Goal: Information Seeking & Learning: Compare options

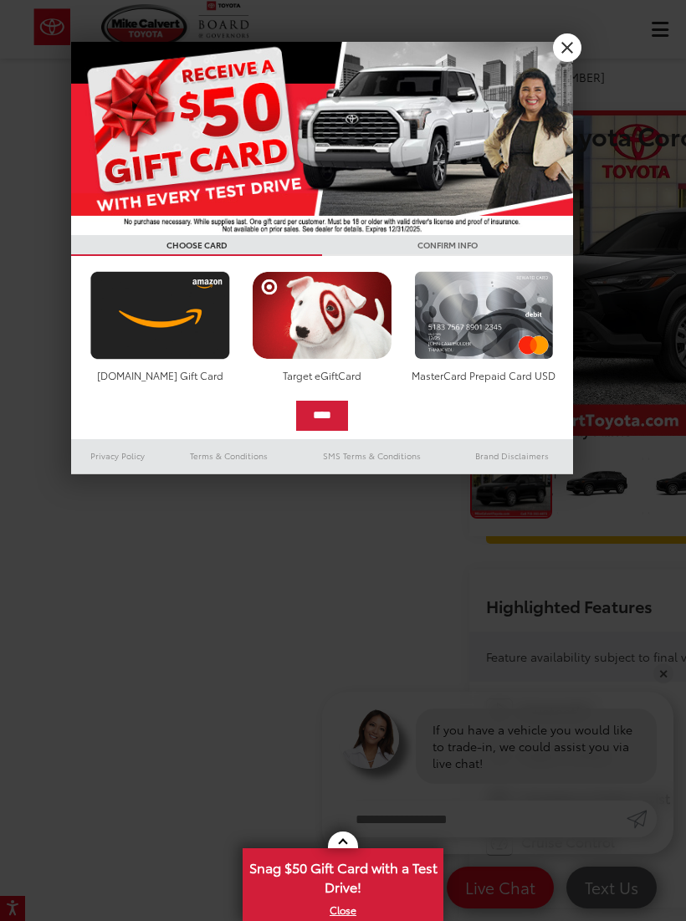
click at [564, 51] on link "X" at bounding box center [567, 47] width 28 height 28
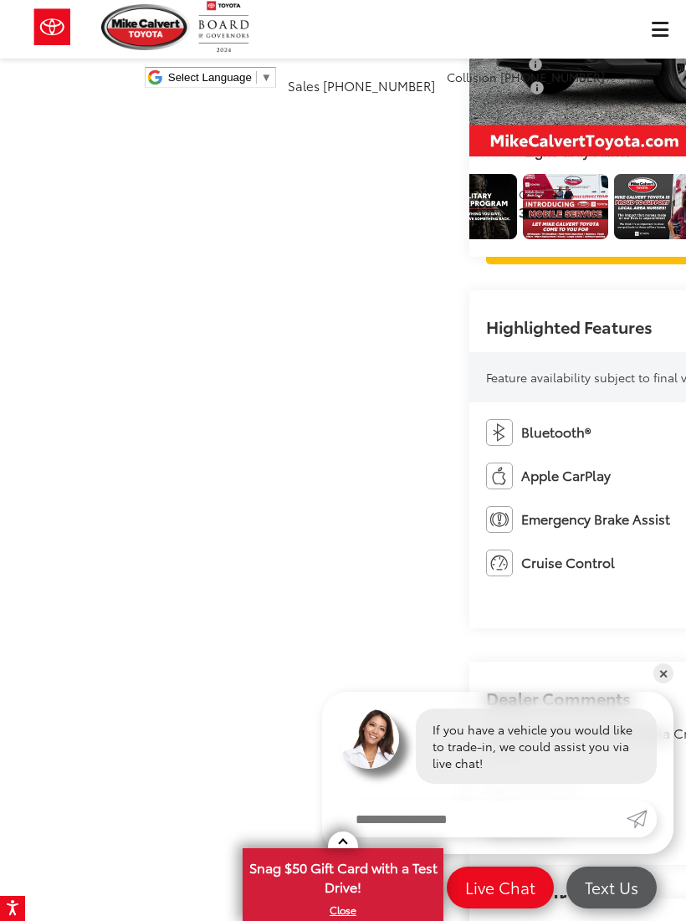
scroll to position [0, 2222]
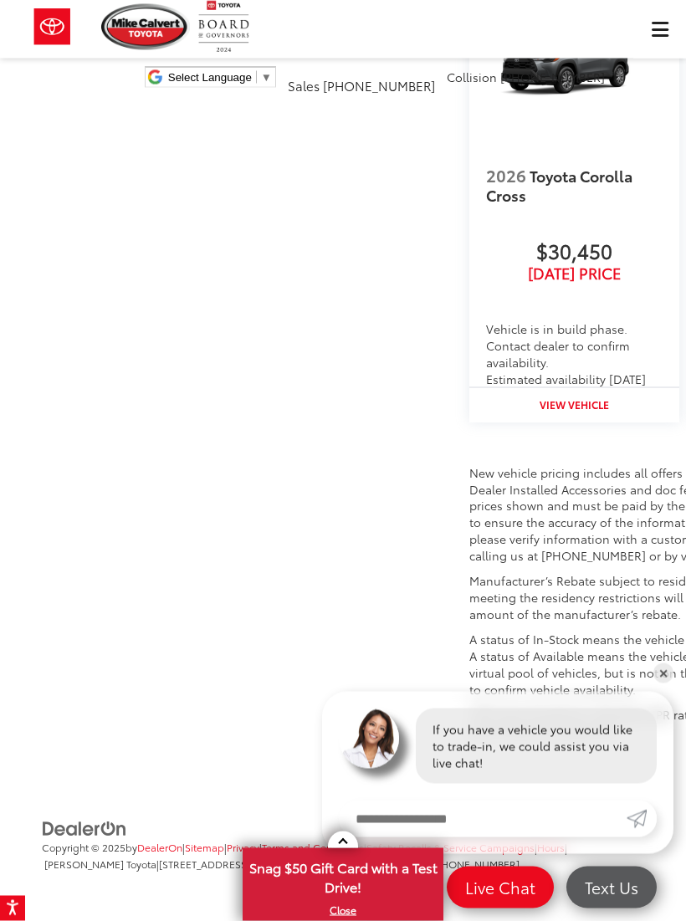
scroll to position [3251, 0]
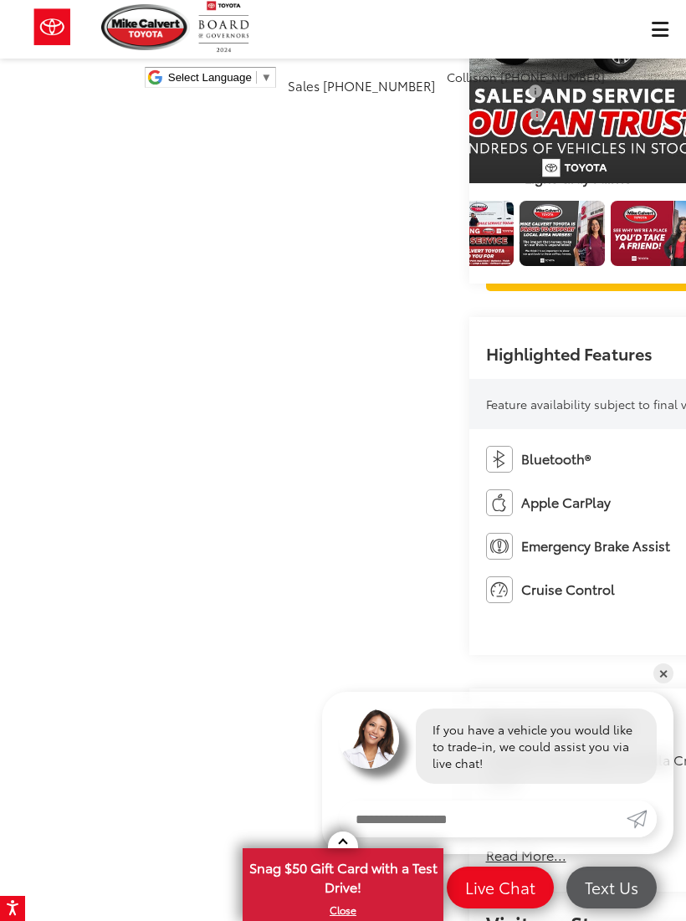
scroll to position [158, 0]
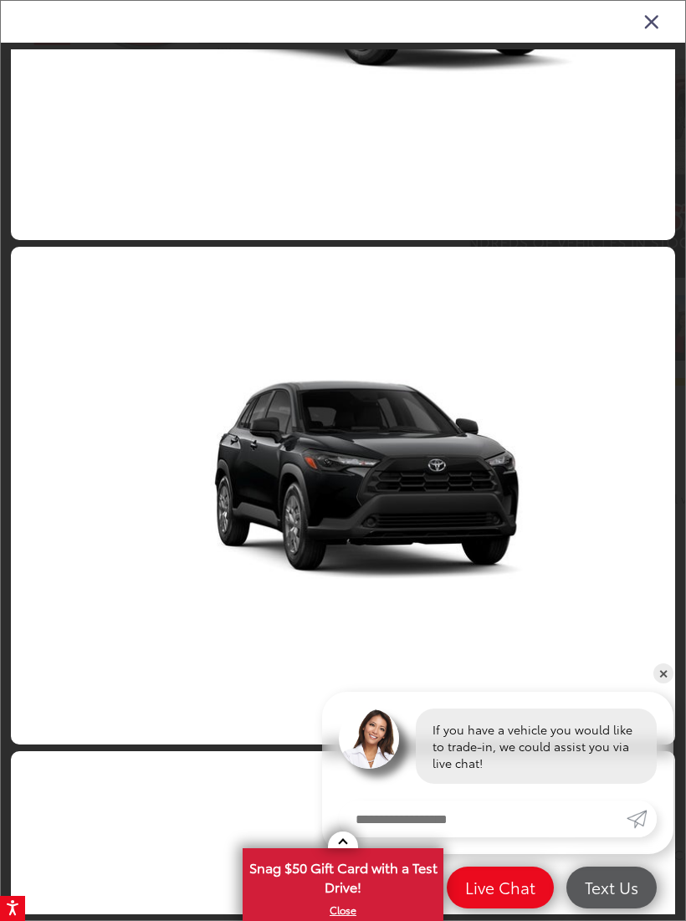
scroll to position [7375, 0]
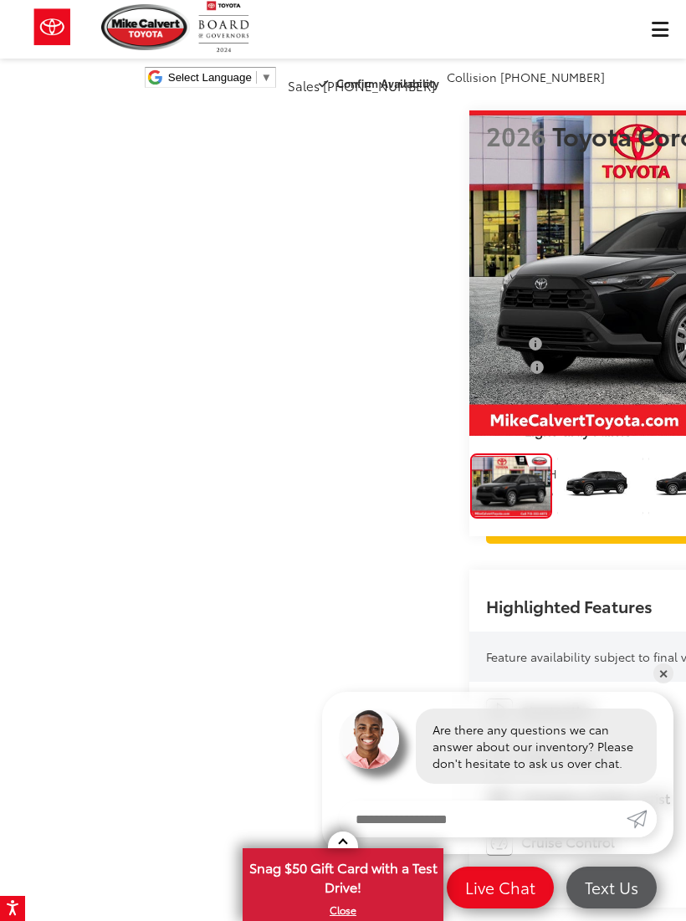
click at [652, 34] on div "[PERSON_NAME] Toyota Select Language ​ ▼ Sales [PHONE_NUMBER] Service [PHONE_NU…" at bounding box center [343, 50] width 686 height 100
click at [657, 27] on div "Mike Calvert Toyota Select Language ​ ▼ Sales 713-597-5313 Service 346-577-8734…" at bounding box center [343, 50] width 686 height 100
click at [655, 38] on div "Mike Calvert Toyota Select Language ​ ▼ Sales 713-597-5313 Service 346-577-8734…" at bounding box center [343, 50] width 686 height 100
click at [662, 29] on div "Mike Calvert Toyota Select Language ​ ▼ Sales 713-597-5313 Service 346-577-8734…" at bounding box center [343, 50] width 686 height 100
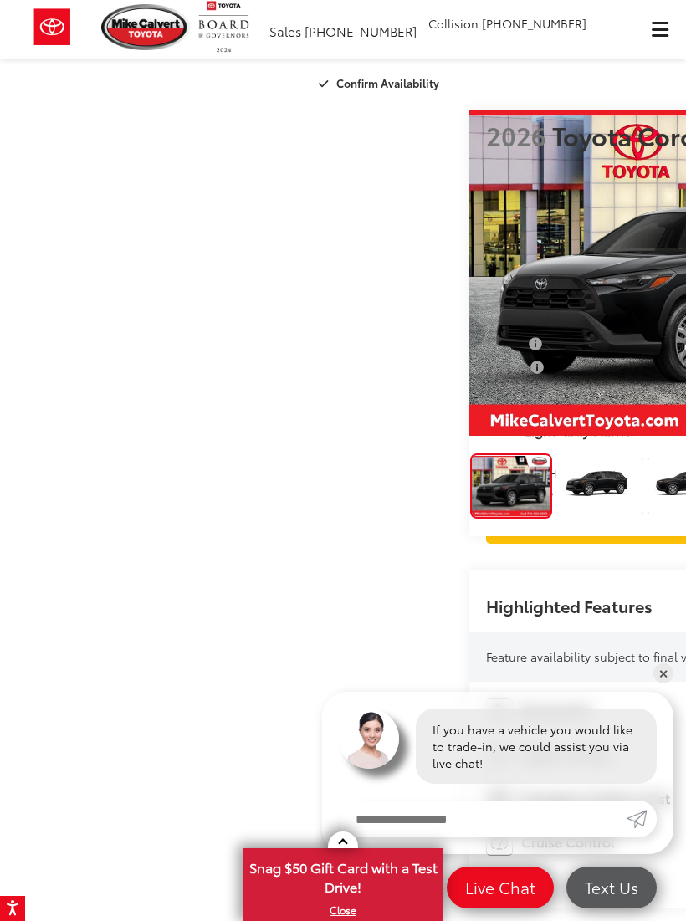
click at [654, 29] on span "Click to show site navigation" at bounding box center [660, 29] width 17 height 1
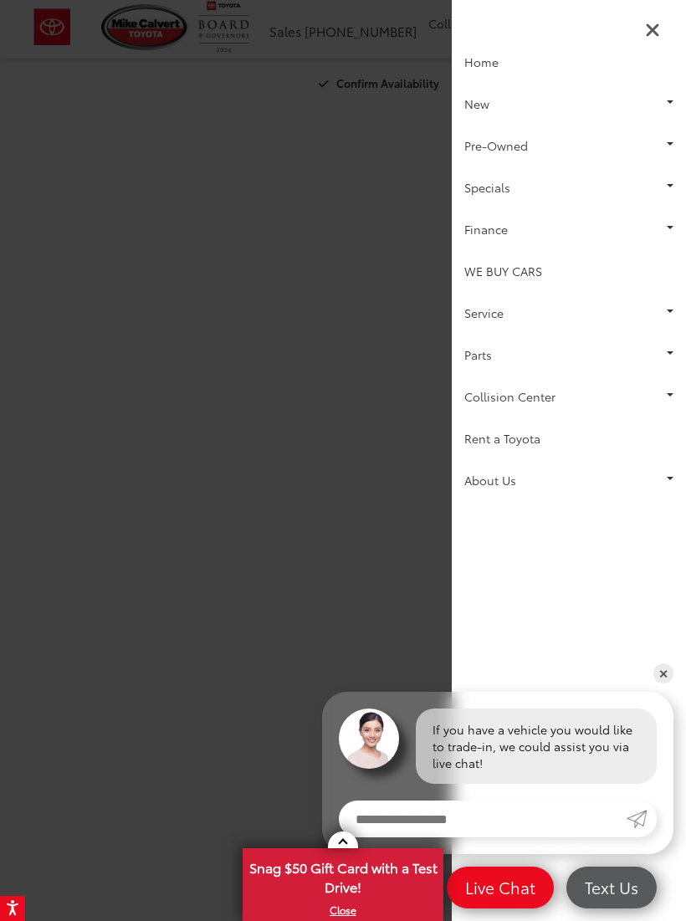
click at [666, 94] on link "New" at bounding box center [569, 104] width 234 height 42
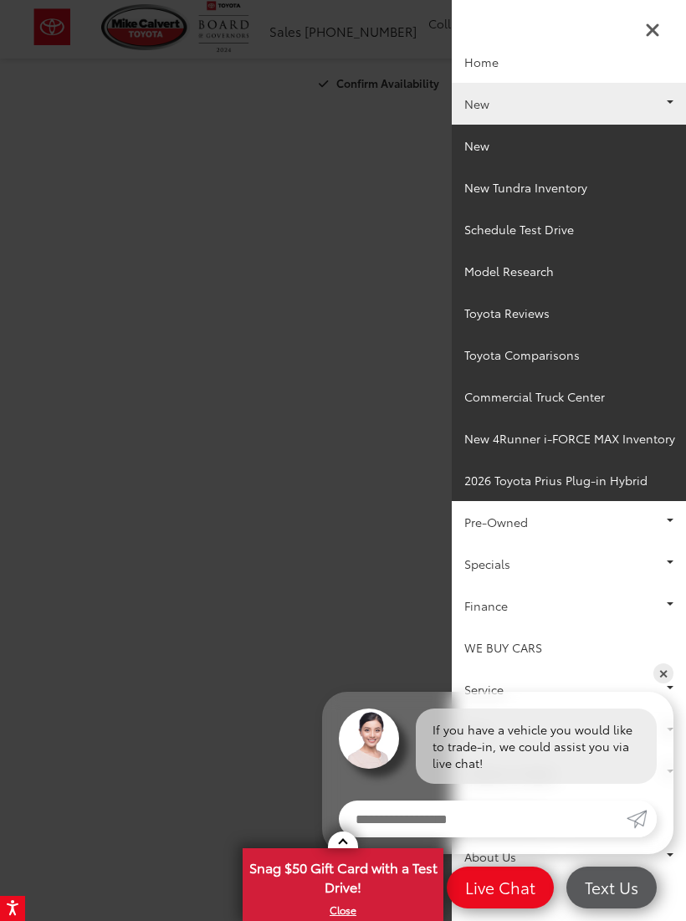
click at [486, 153] on link "New" at bounding box center [569, 146] width 234 height 42
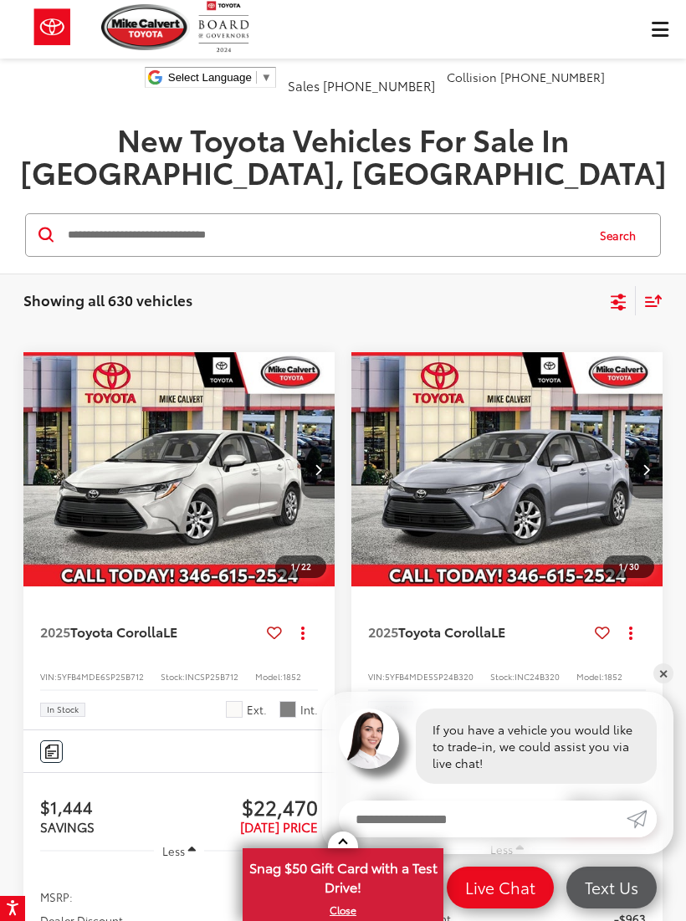
click at [609, 292] on icon "Select filters" at bounding box center [618, 302] width 21 height 21
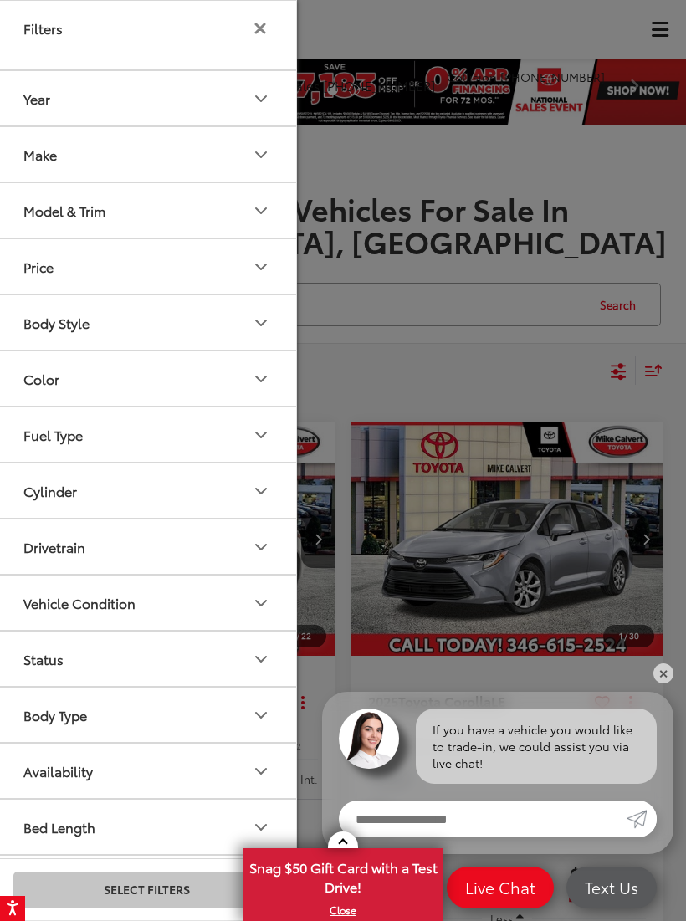
click at [43, 162] on div "Make" at bounding box center [39, 154] width 33 height 16
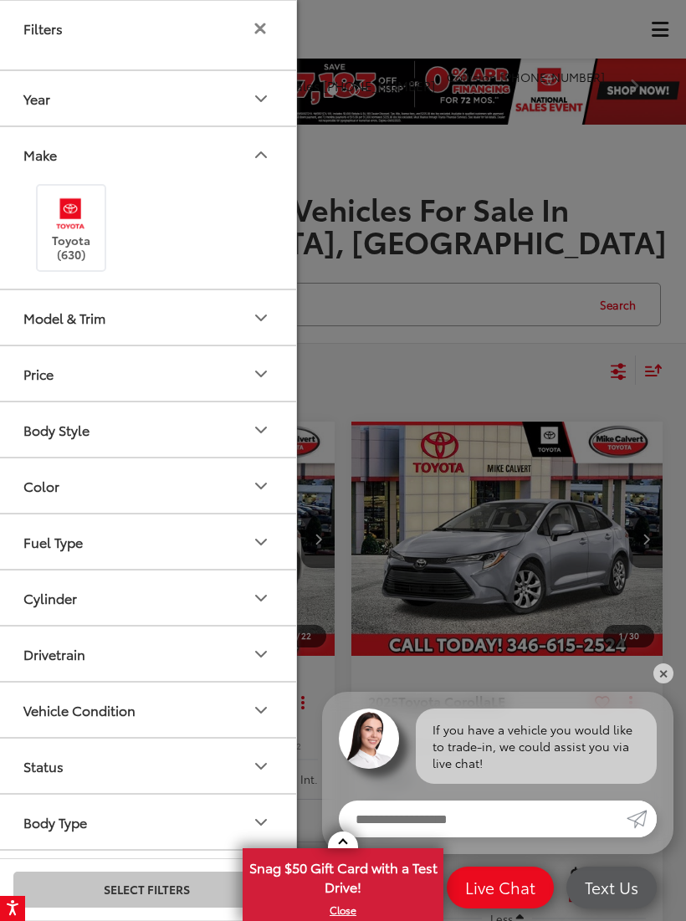
click at [136, 303] on button "Model & Trim" at bounding box center [147, 317] width 301 height 54
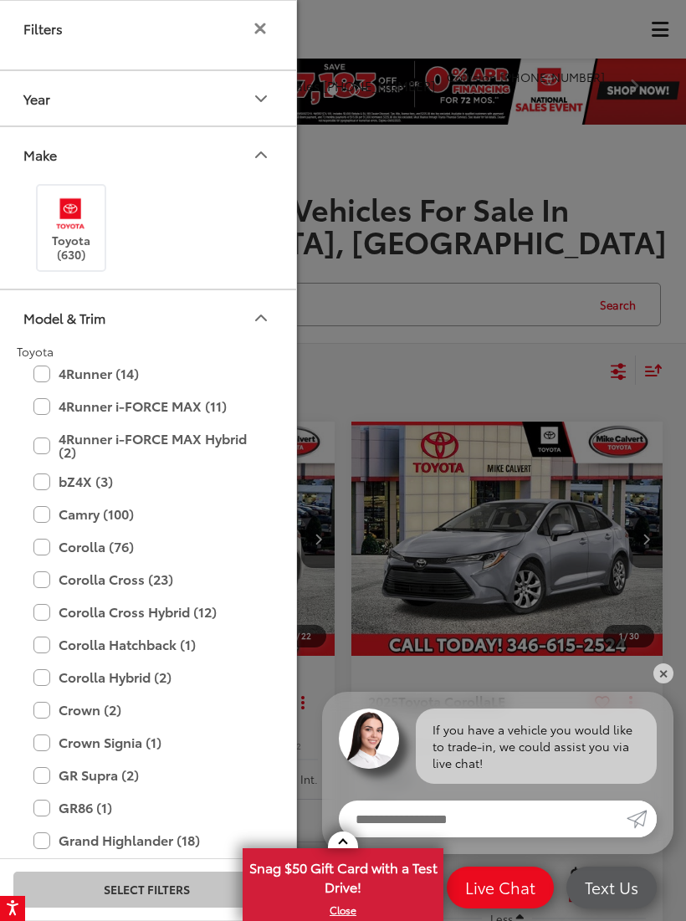
click at [38, 580] on label "Corolla Cross (23)" at bounding box center [146, 579] width 226 height 29
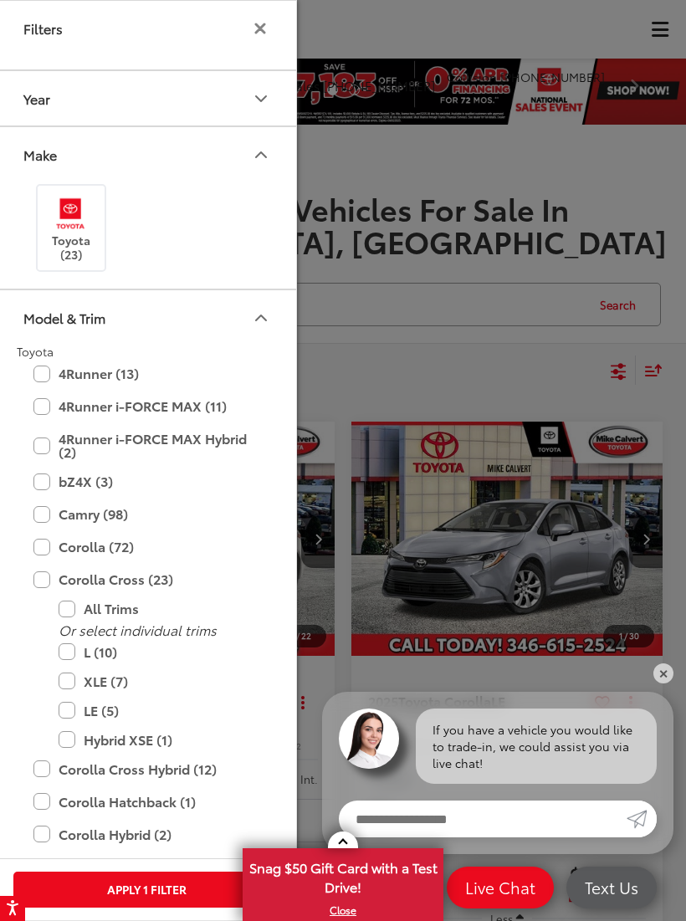
click at [68, 715] on label "LE (5)" at bounding box center [159, 710] width 201 height 29
click at [66, 676] on label "XLE (7)" at bounding box center [159, 681] width 201 height 29
click at [100, 881] on button "Apply 2 Filters" at bounding box center [146, 889] width 266 height 36
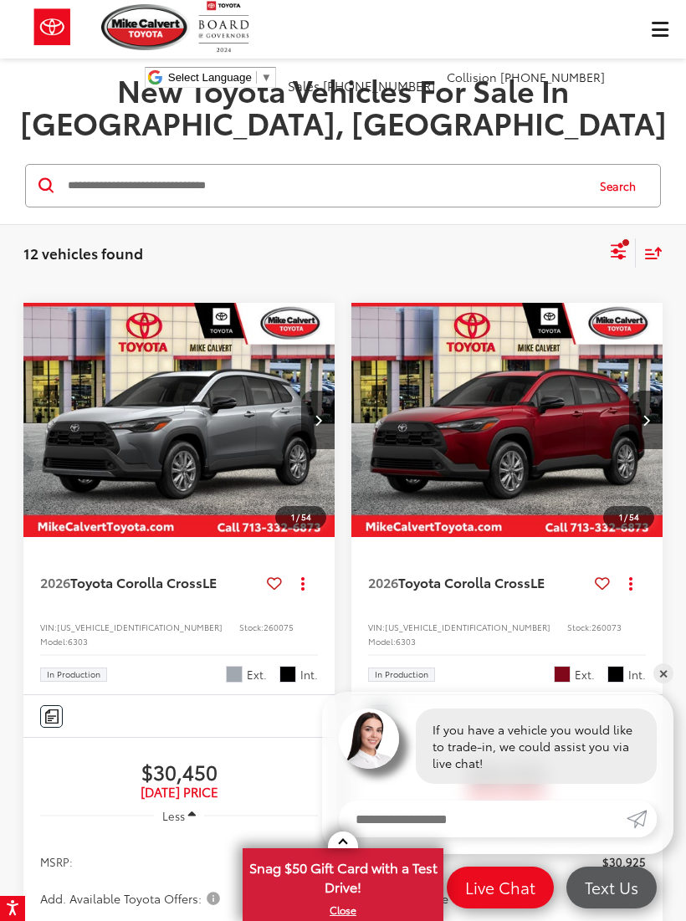
scroll to position [15, 0]
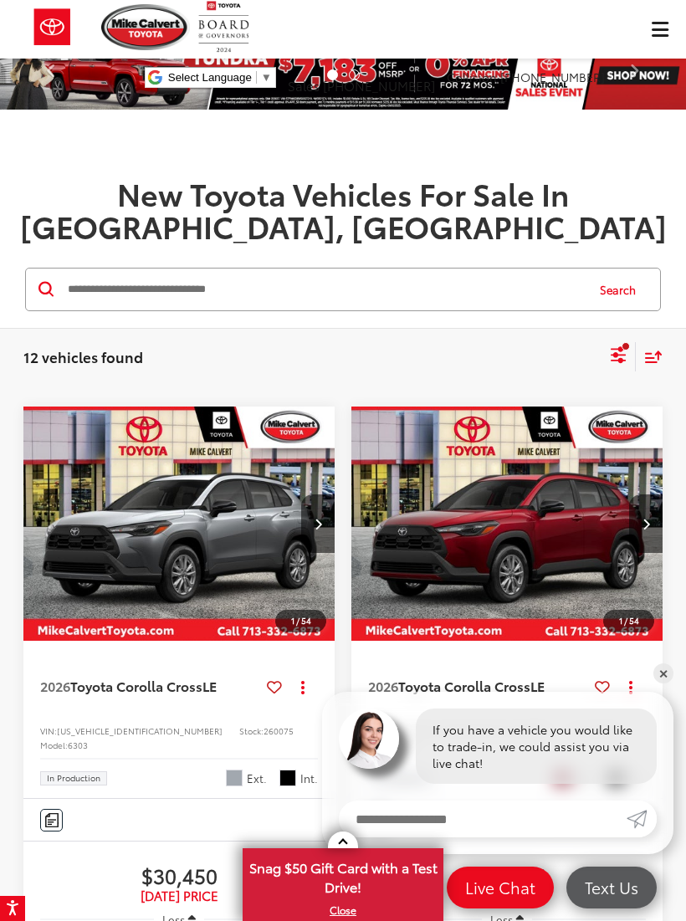
click at [168, 477] on img "2026 Toyota Corolla Cross LE 0" at bounding box center [180, 523] width 314 height 235
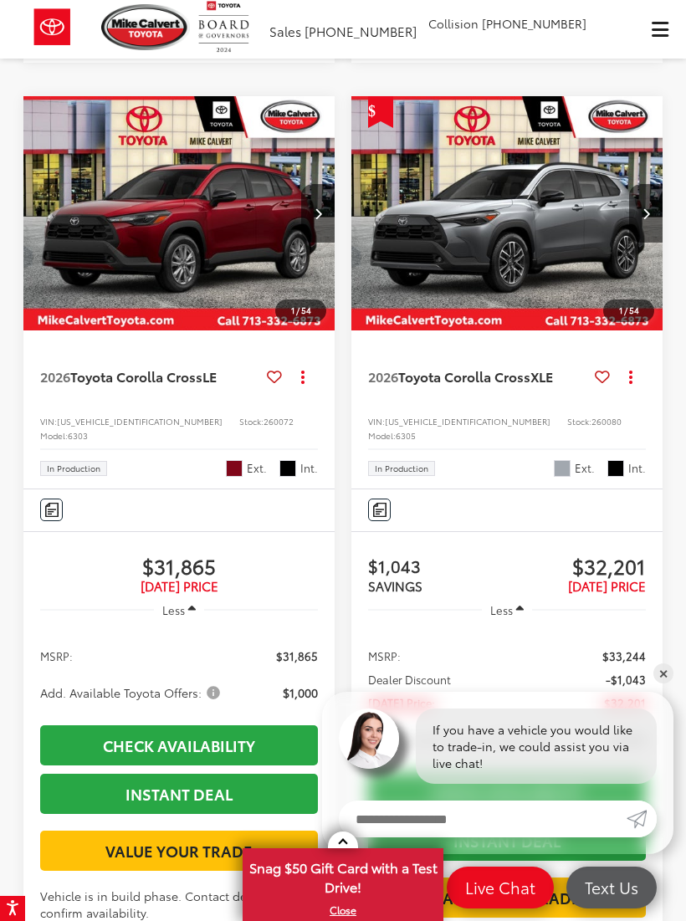
scroll to position [2272, 0]
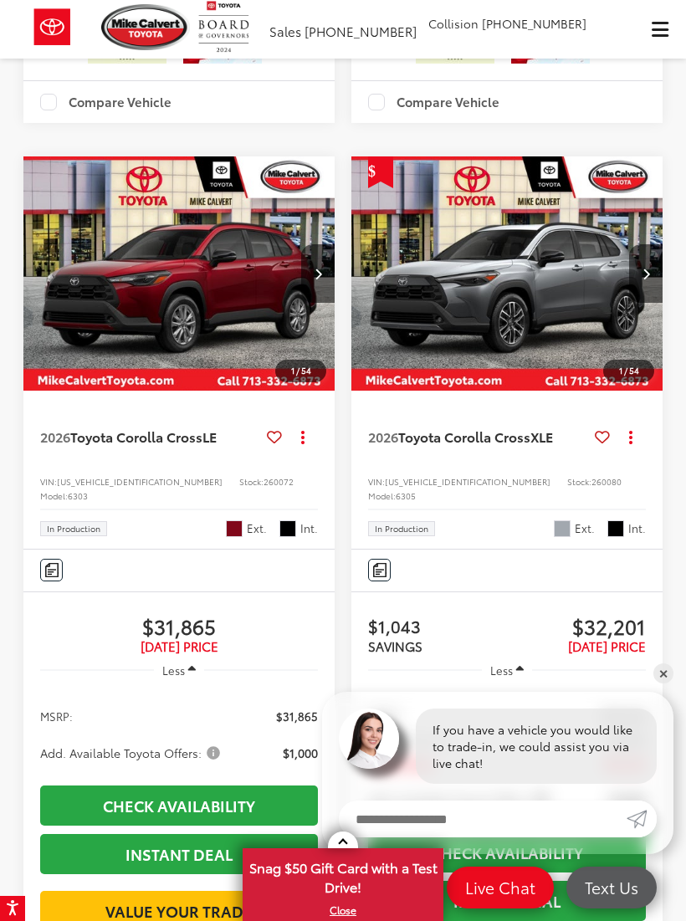
click at [603, 355] on img "2026 Toyota Corolla Cross XLE 0" at bounding box center [507, 273] width 314 height 235
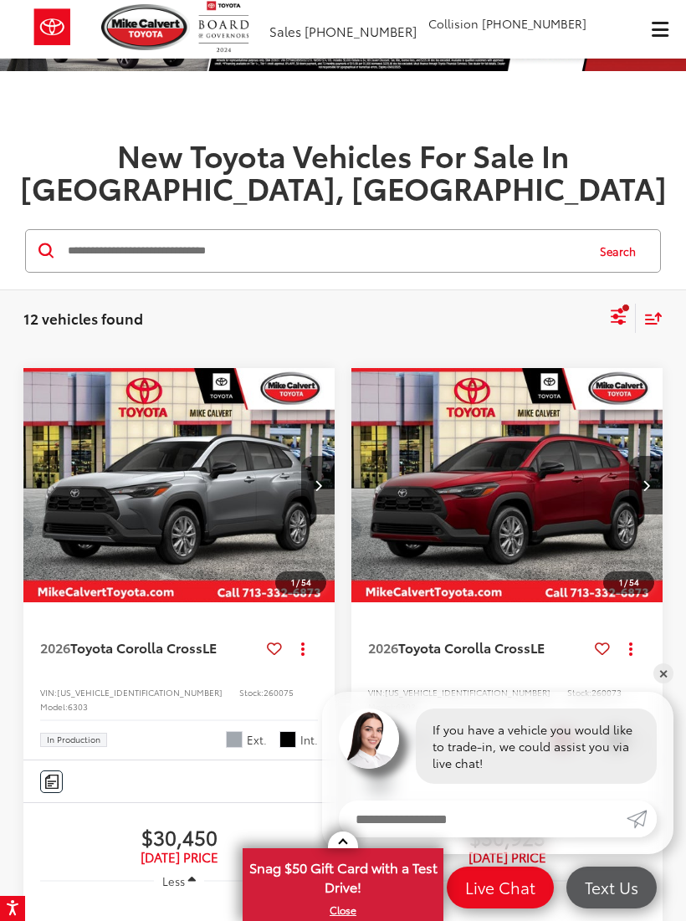
scroll to position [0, 0]
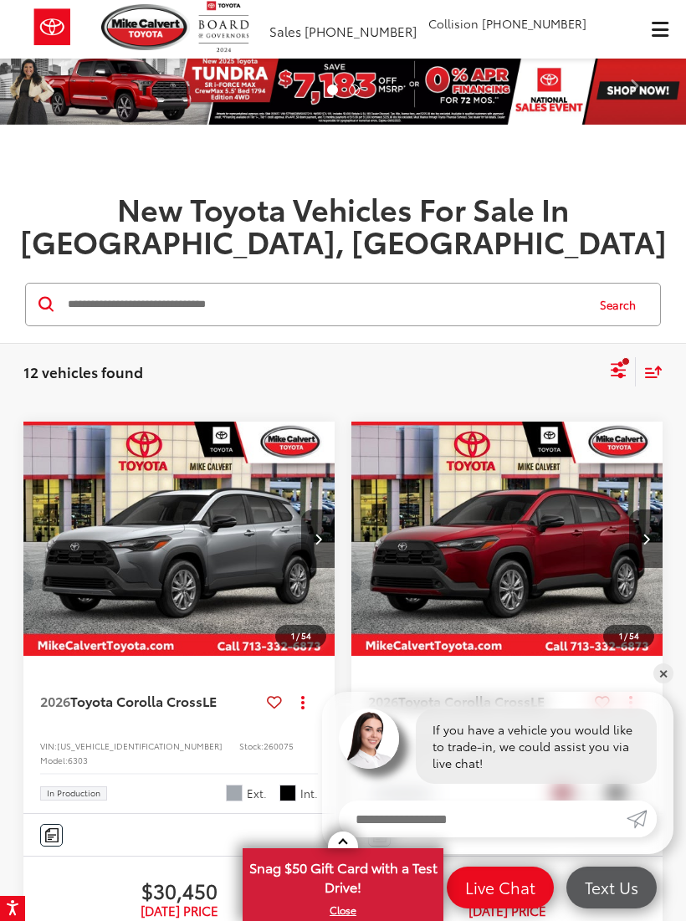
click at [625, 357] on div "Select filters" at bounding box center [625, 361] width 8 height 8
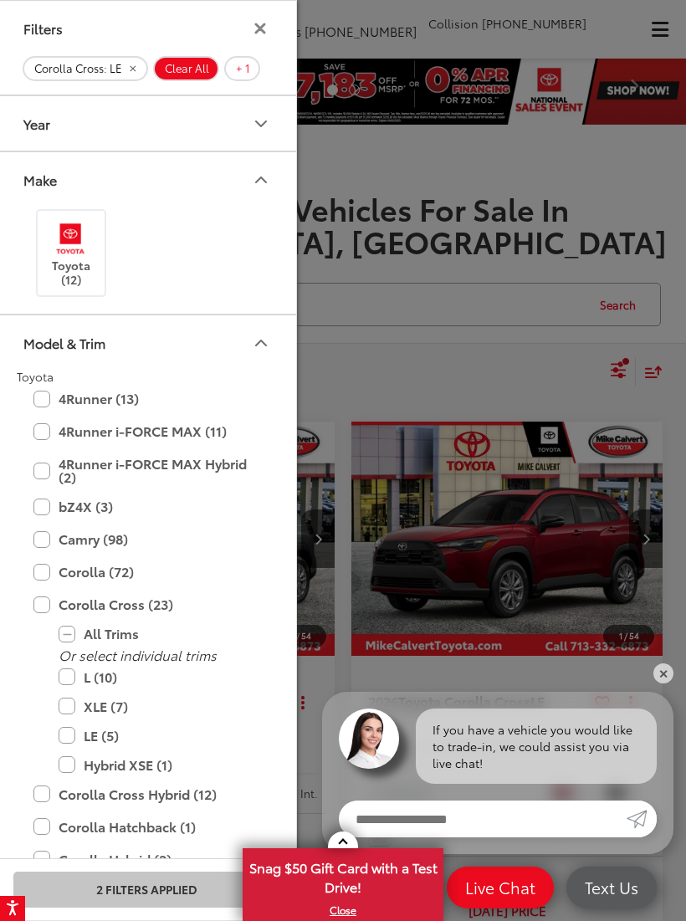
click at [249, 33] on button "Filters" at bounding box center [260, 28] width 22 height 13
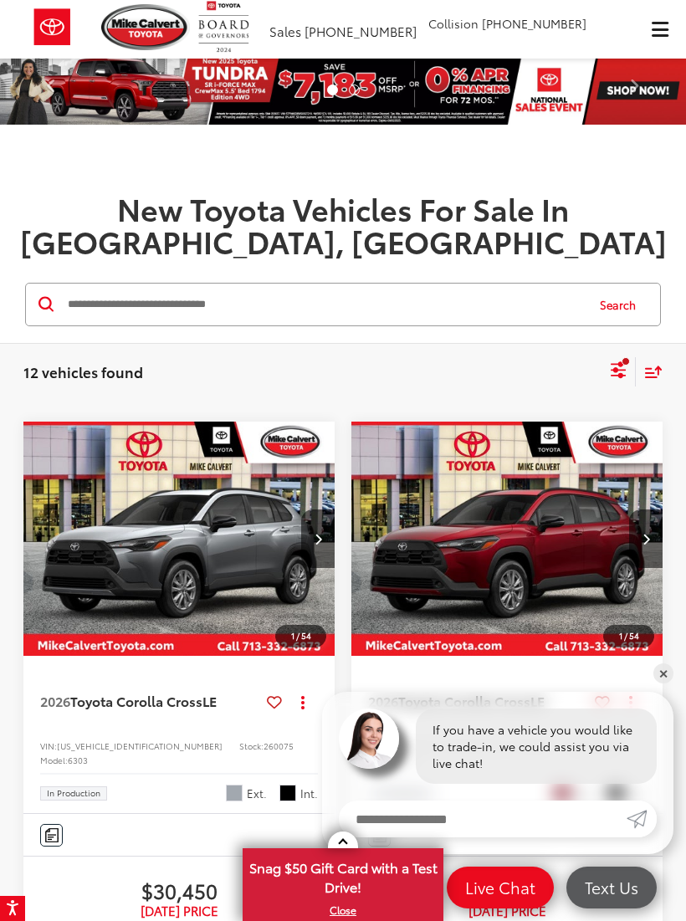
click at [62, 39] on img at bounding box center [52, 27] width 63 height 54
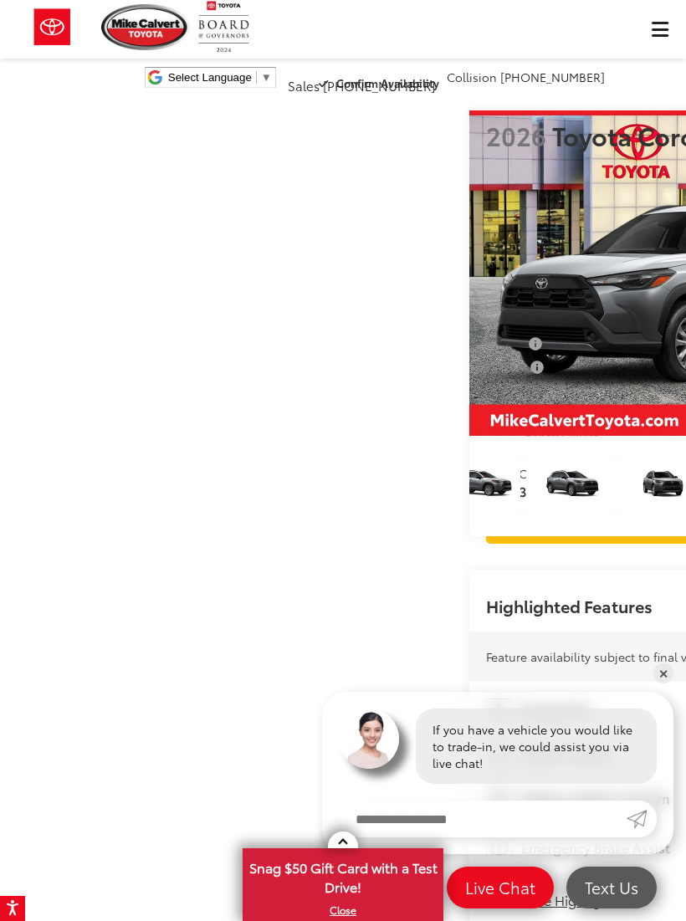
scroll to position [0, 1216]
click at [667, 669] on link "✕" at bounding box center [663, 673] width 20 height 20
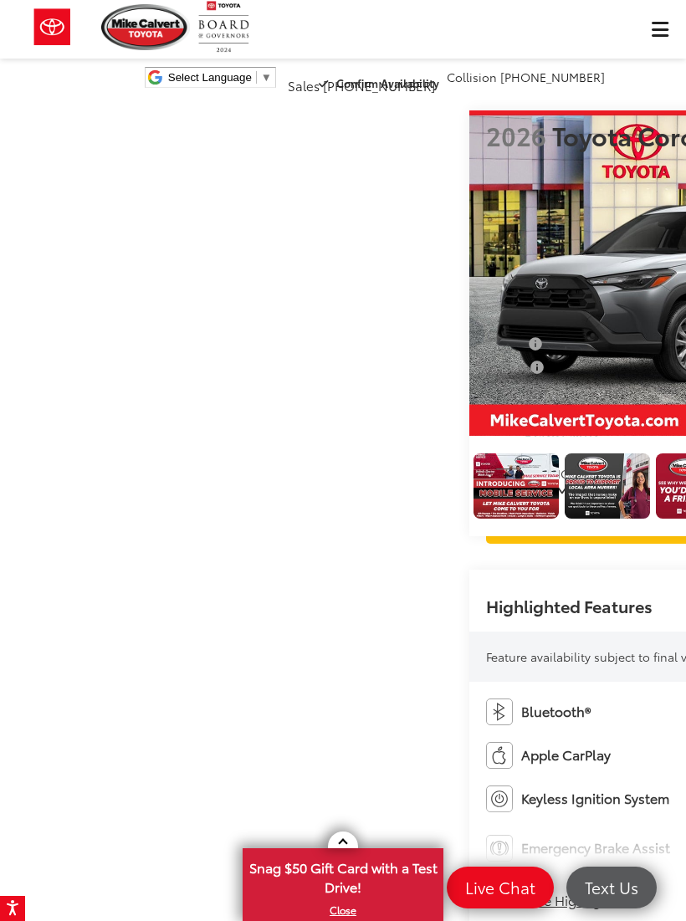
scroll to position [0, 2272]
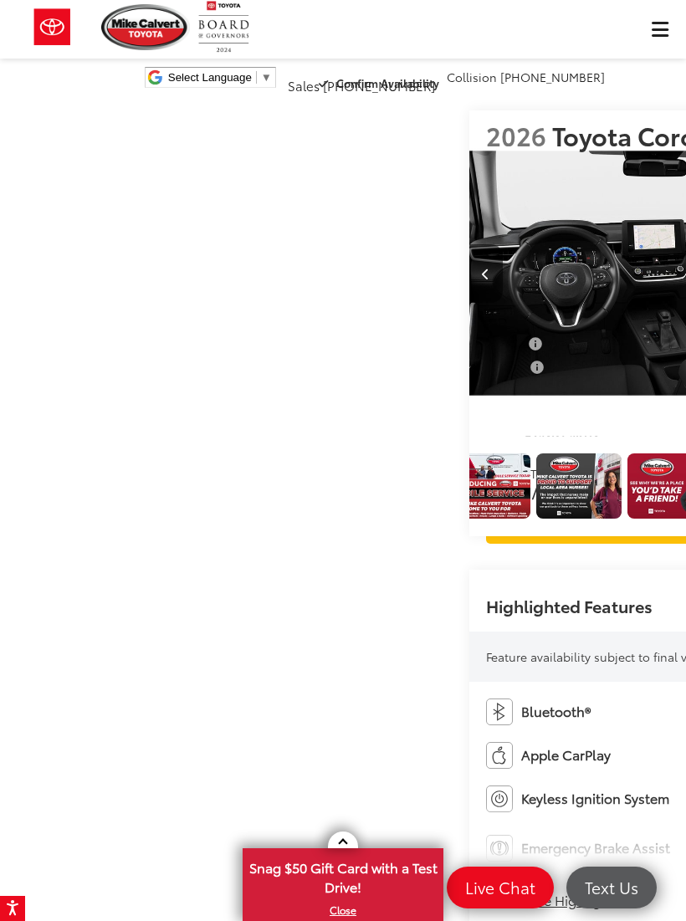
scroll to position [0, 12345]
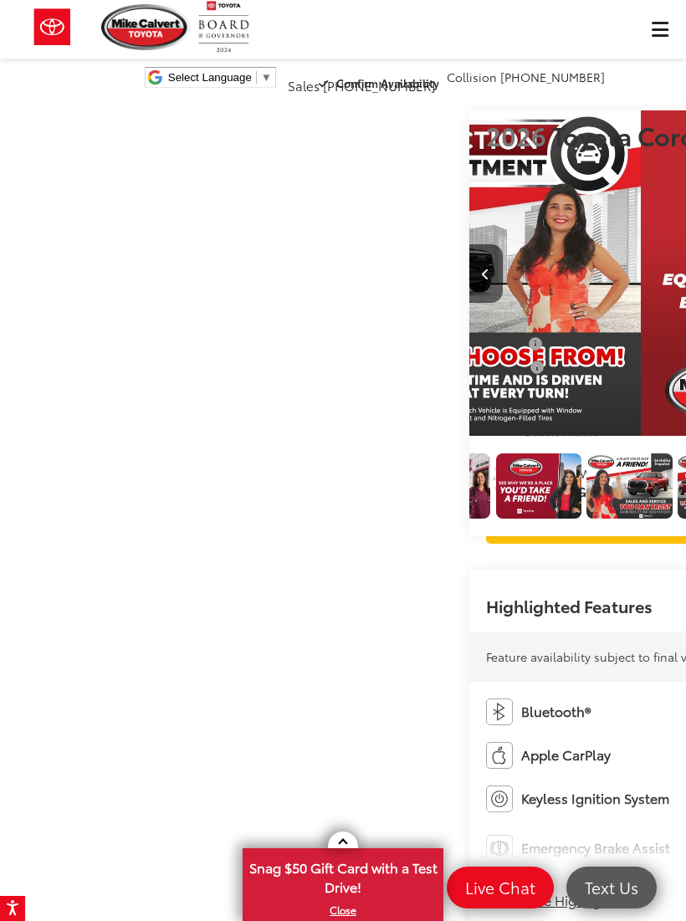
scroll to position [0, 13030]
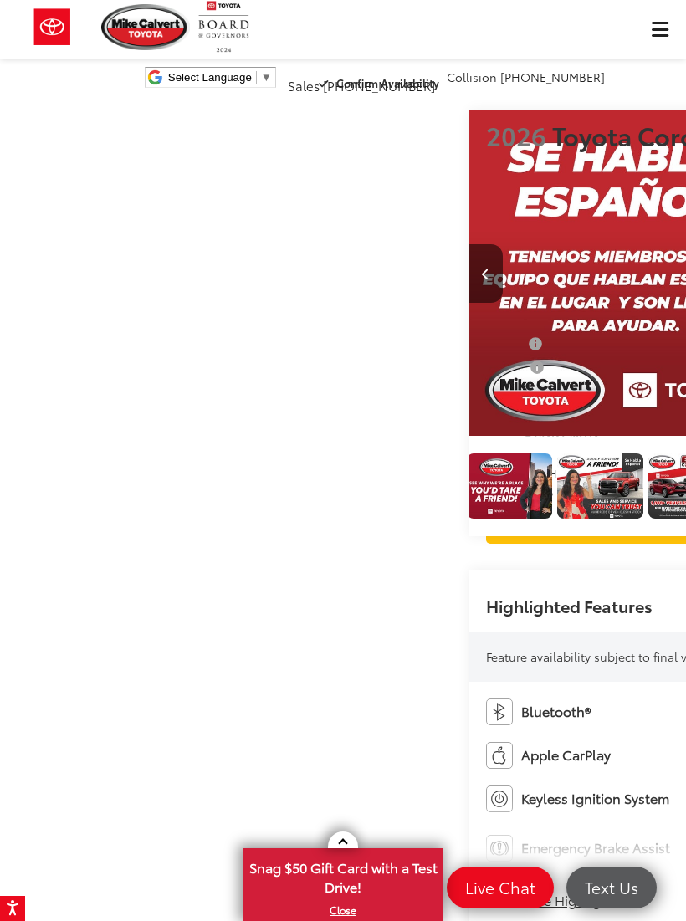
click at [469, 303] on button "Previous image" at bounding box center [485, 273] width 33 height 59
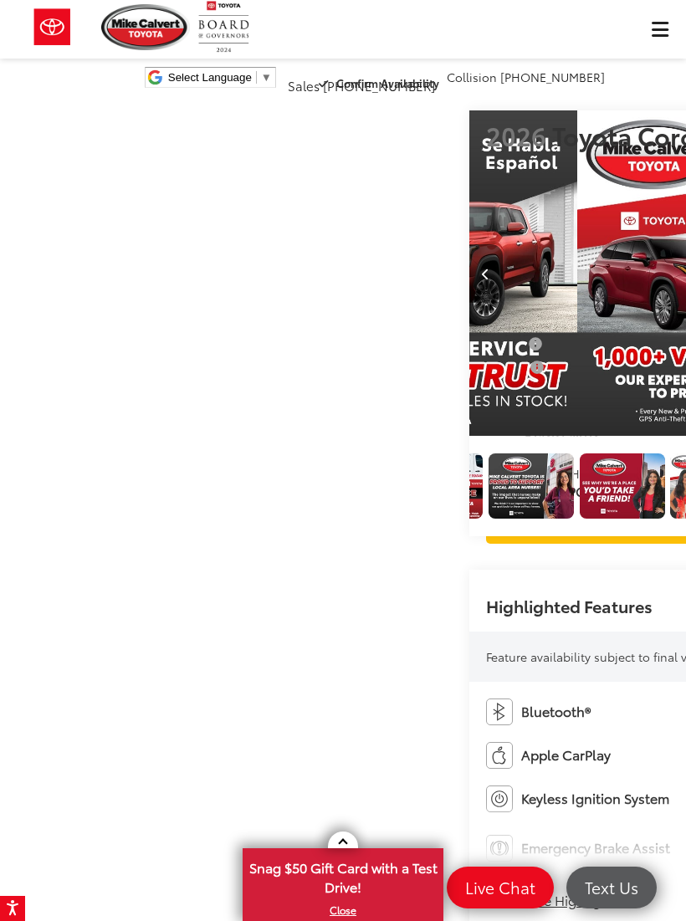
scroll to position [0, 2315]
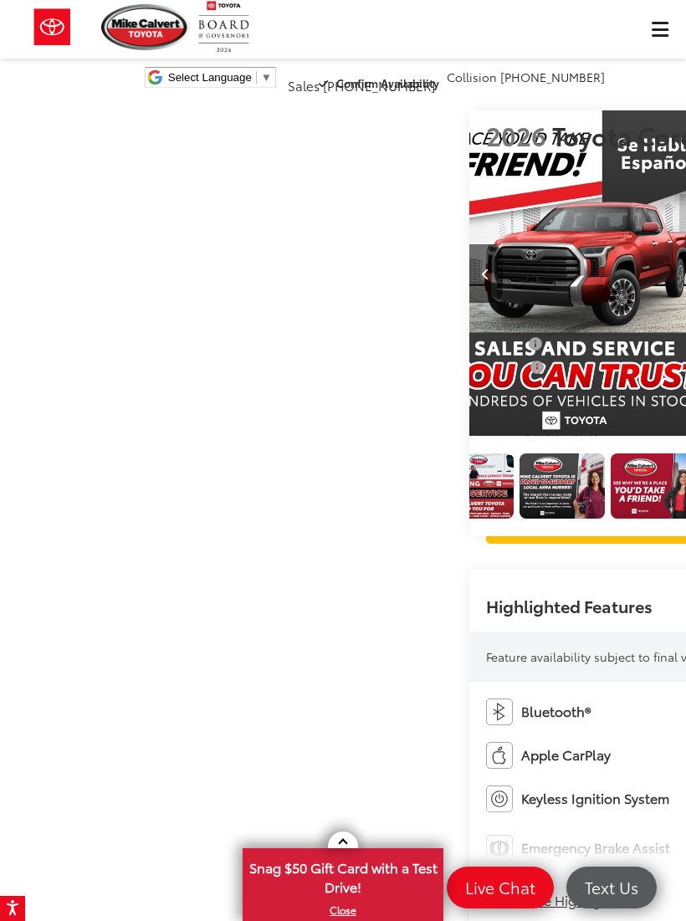
click at [469, 303] on button "Previous image" at bounding box center [485, 273] width 33 height 59
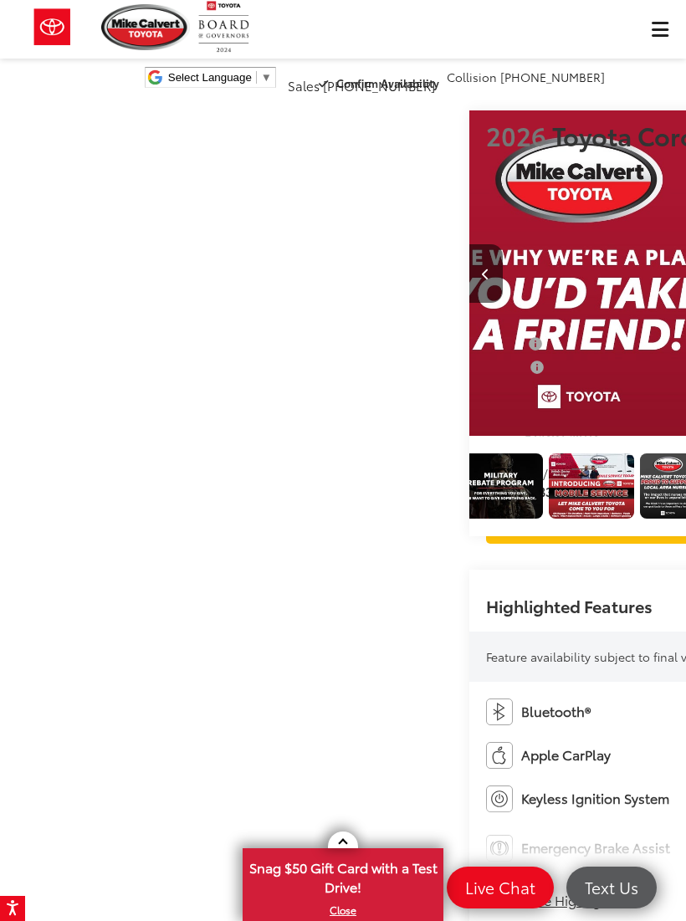
scroll to position [0, 11659]
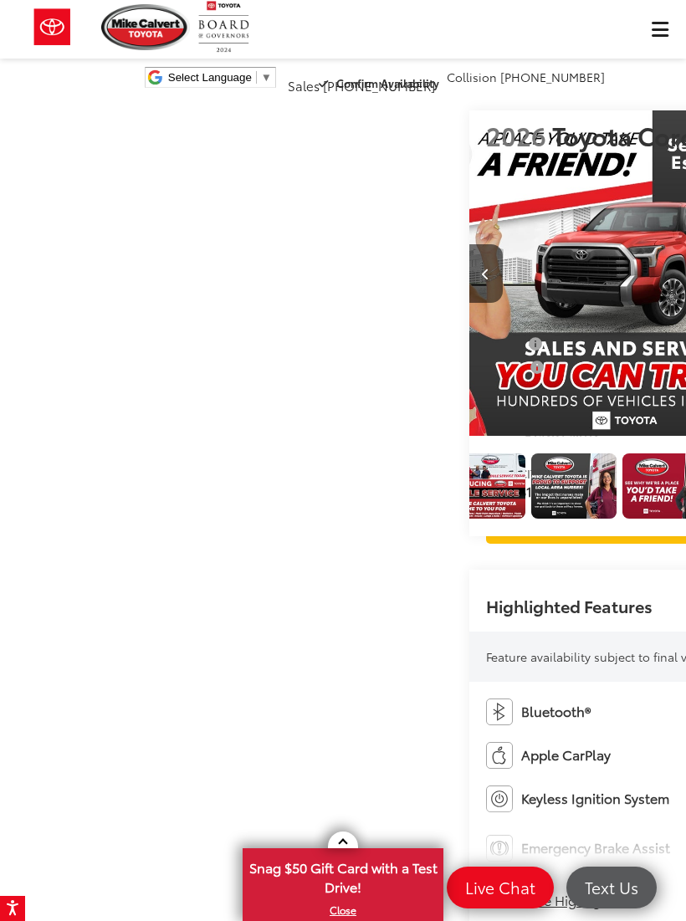
scroll to position [0, 12345]
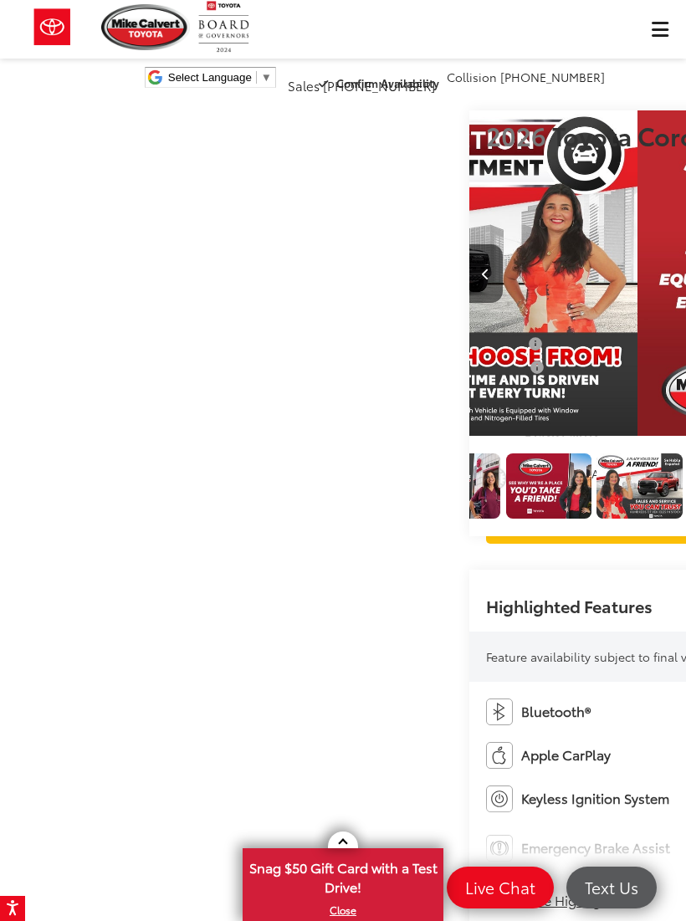
scroll to position [0, 0]
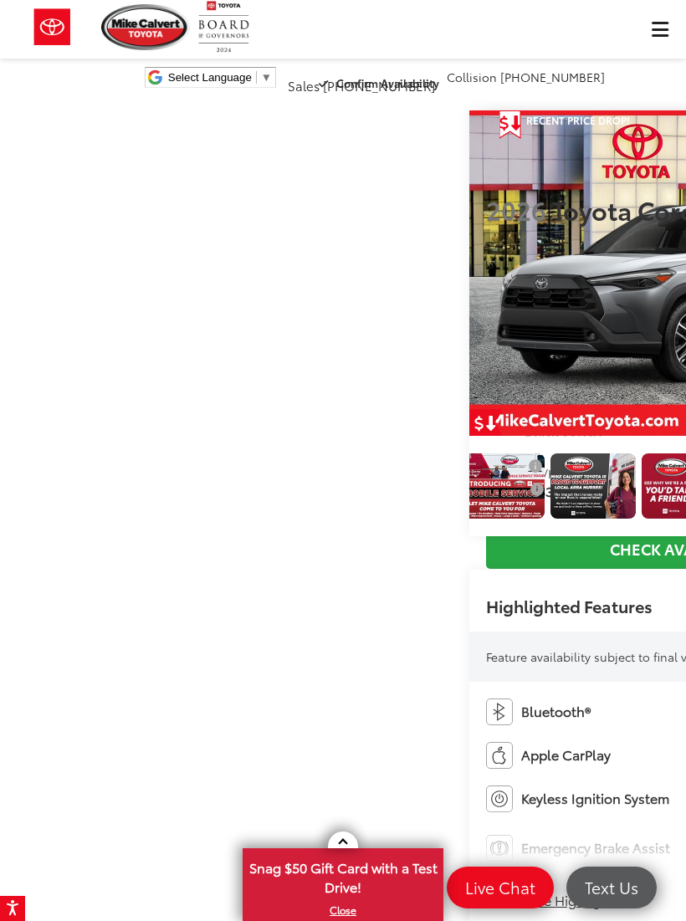
scroll to position [0, 2268]
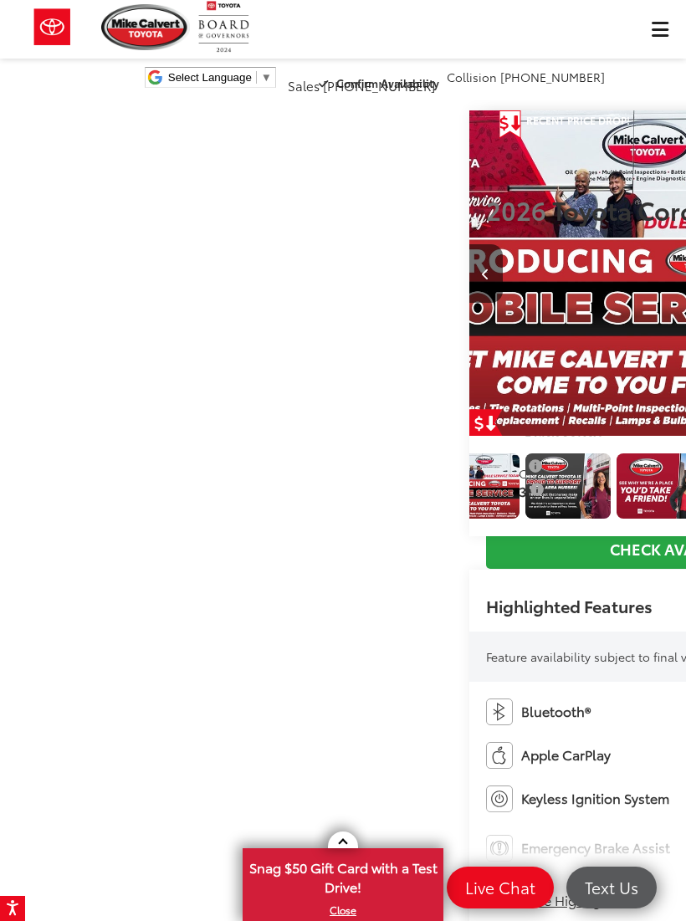
scroll to position [0, 12345]
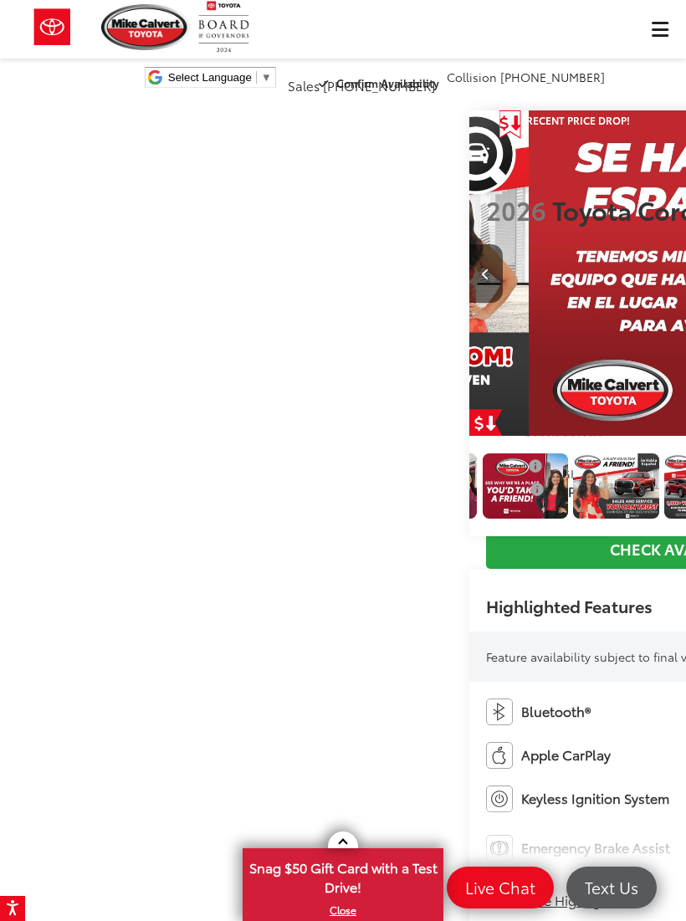
scroll to position [0, 13030]
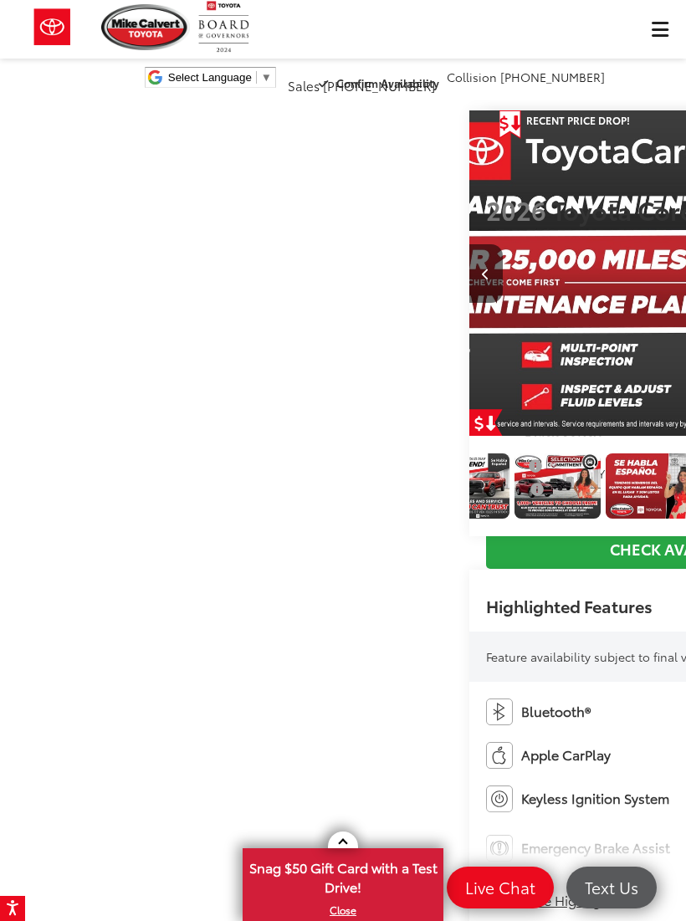
scroll to position [0, 13716]
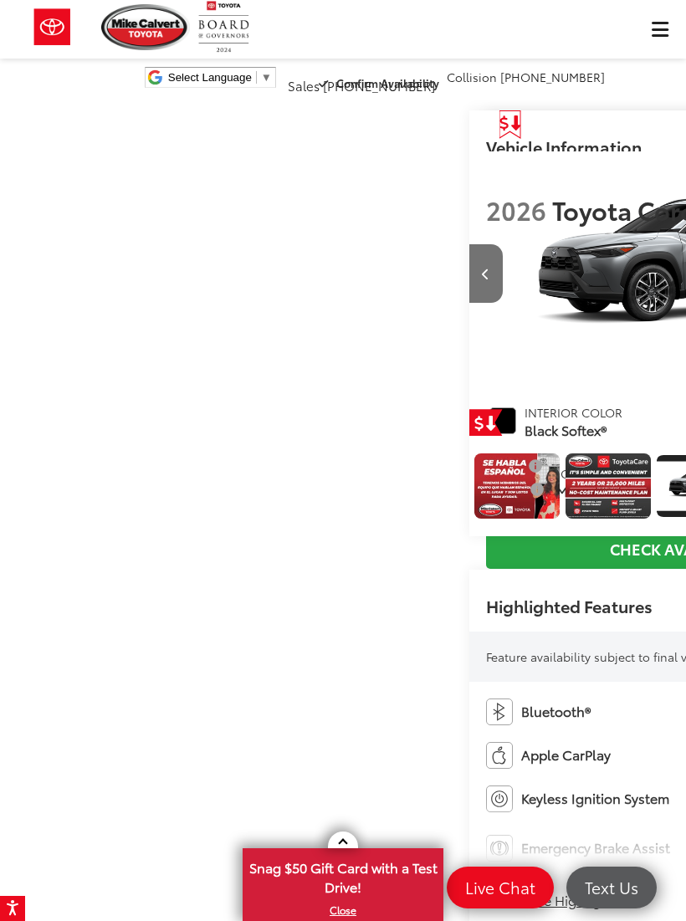
scroll to position [0, 14402]
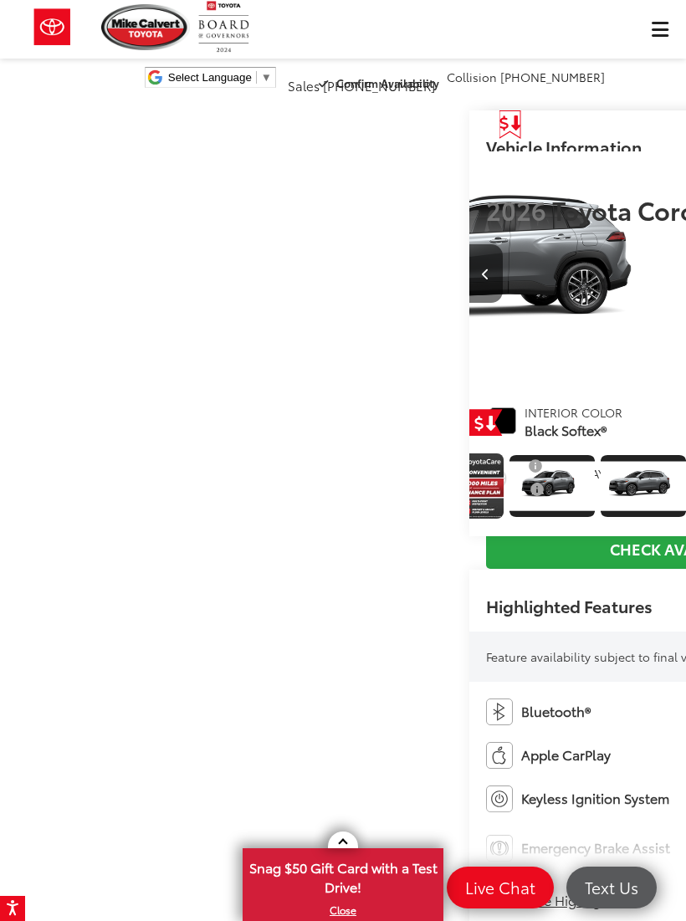
scroll to position [0, 15088]
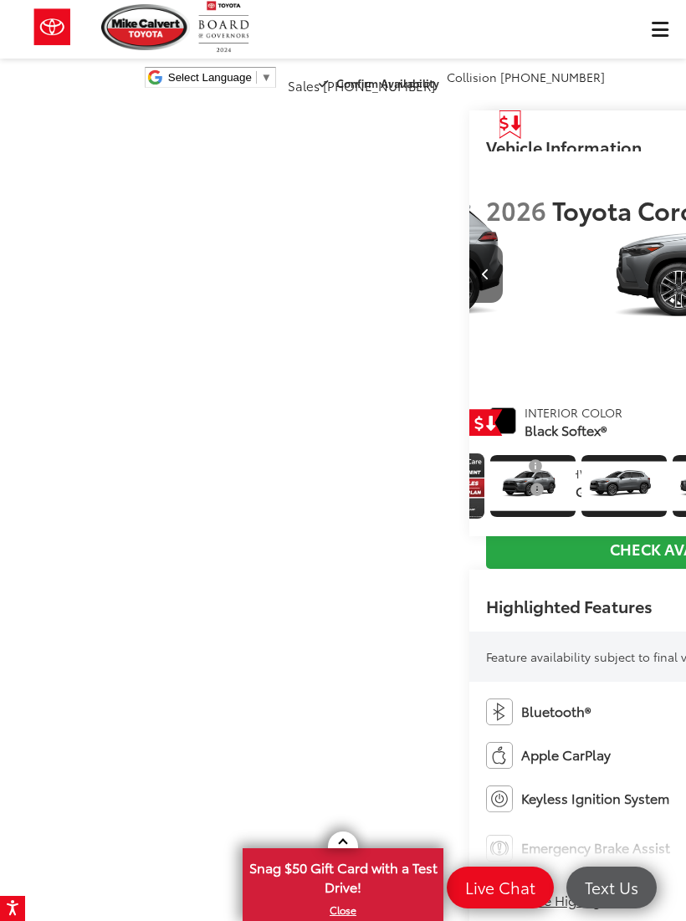
click at [469, 303] on button "Previous image" at bounding box center [485, 273] width 33 height 59
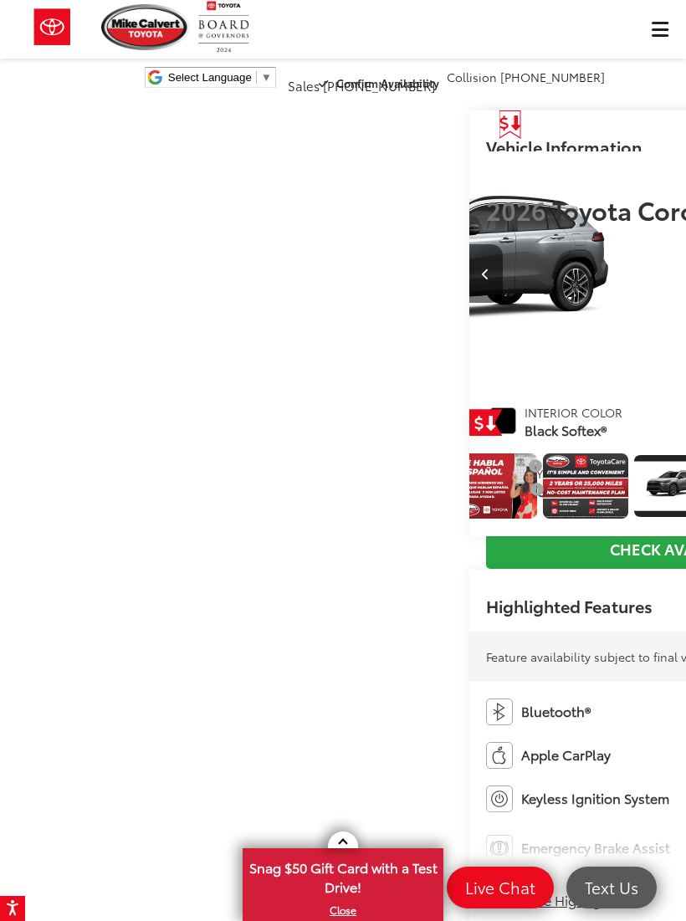
scroll to position [0, 0]
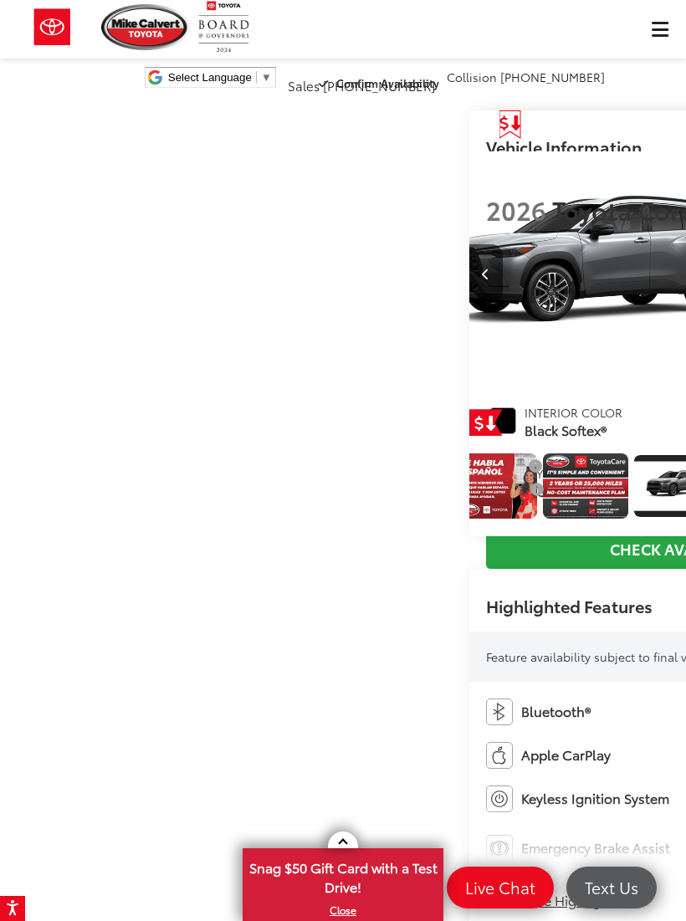
click at [469, 303] on button "Previous image" at bounding box center [485, 273] width 33 height 59
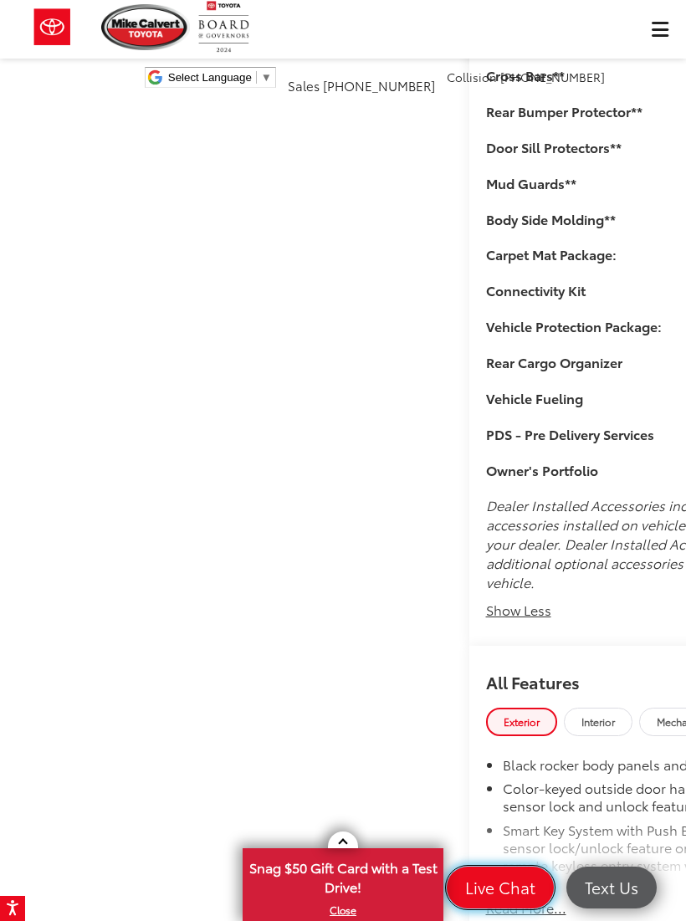
click at [519, 877] on span "Live Chat" at bounding box center [500, 887] width 87 height 21
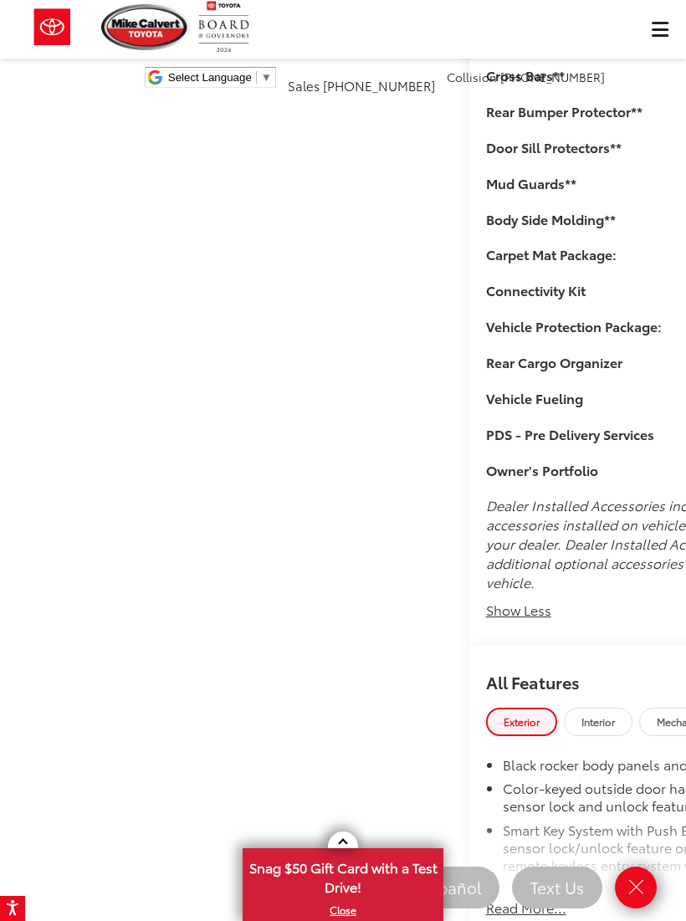
click at [103, 564] on div "Mike Calvert Toyota New Vehicles 2026 Toyota Corolla Cross XLE Confirm Availabi…" at bounding box center [343, 542] width 686 height 3843
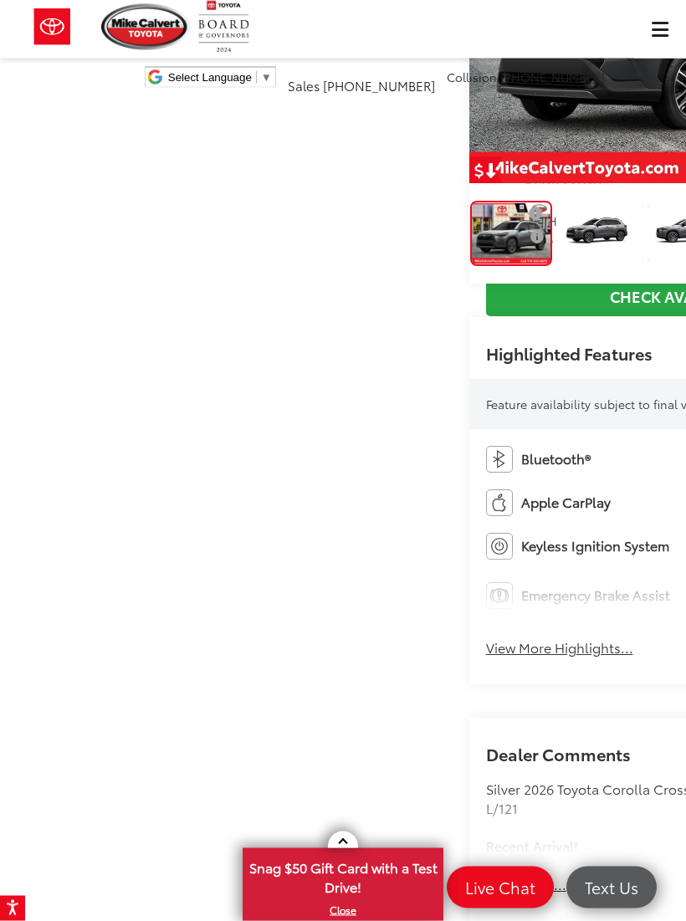
scroll to position [253, 0]
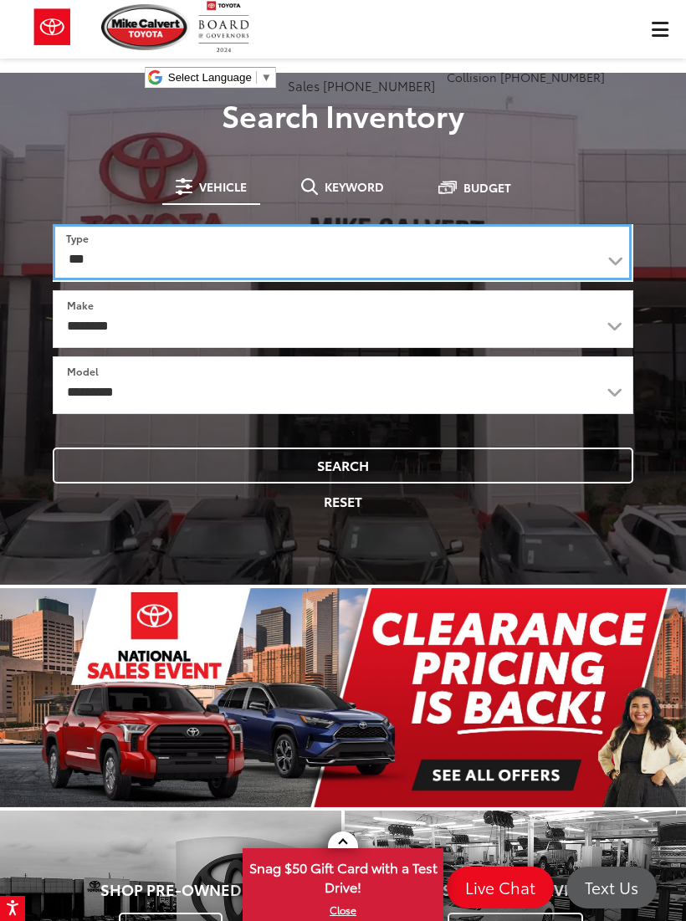
click at [93, 245] on select "*** *** **** *********" at bounding box center [342, 252] width 579 height 56
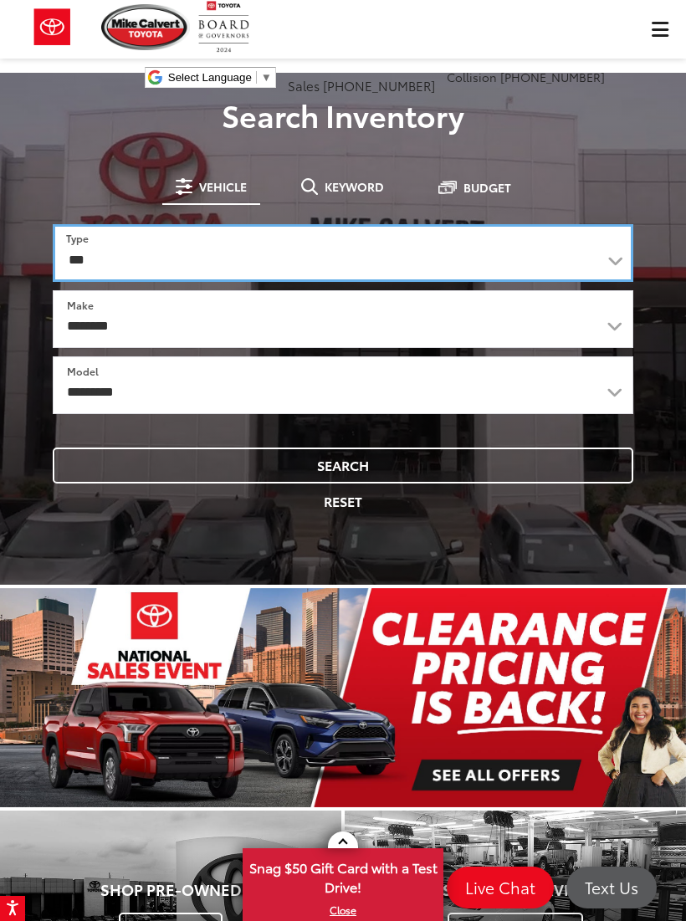
select select "********"
select select "******"
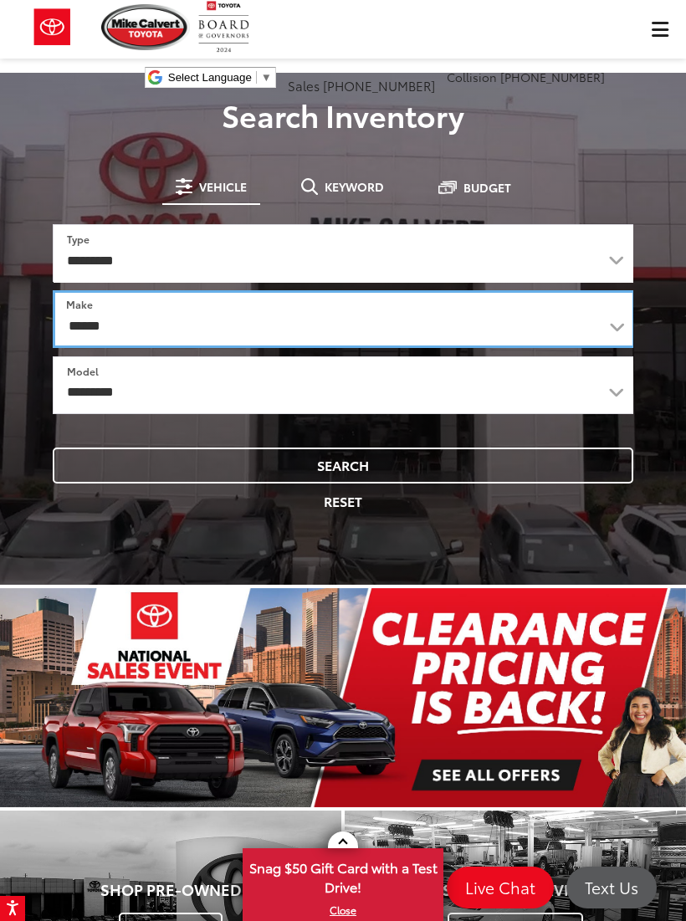
click at [113, 317] on select "******** ******" at bounding box center [344, 319] width 582 height 58
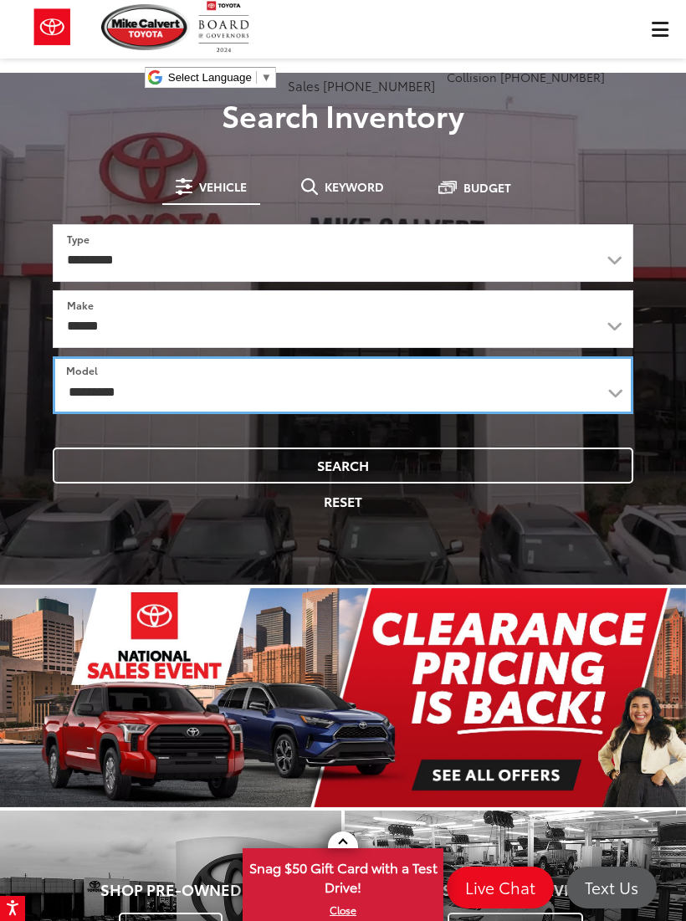
click at [111, 371] on select "**********" at bounding box center [343, 385] width 580 height 58
click at [125, 385] on select "**********" at bounding box center [343, 385] width 580 height 58
select select "**********"
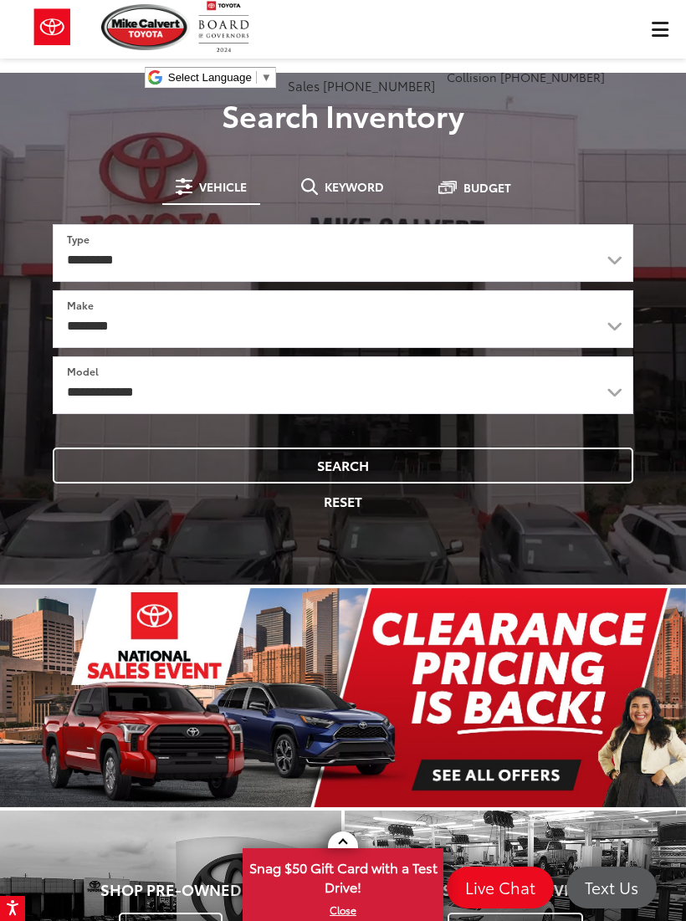
click at [93, 463] on button "Search" at bounding box center [343, 465] width 580 height 36
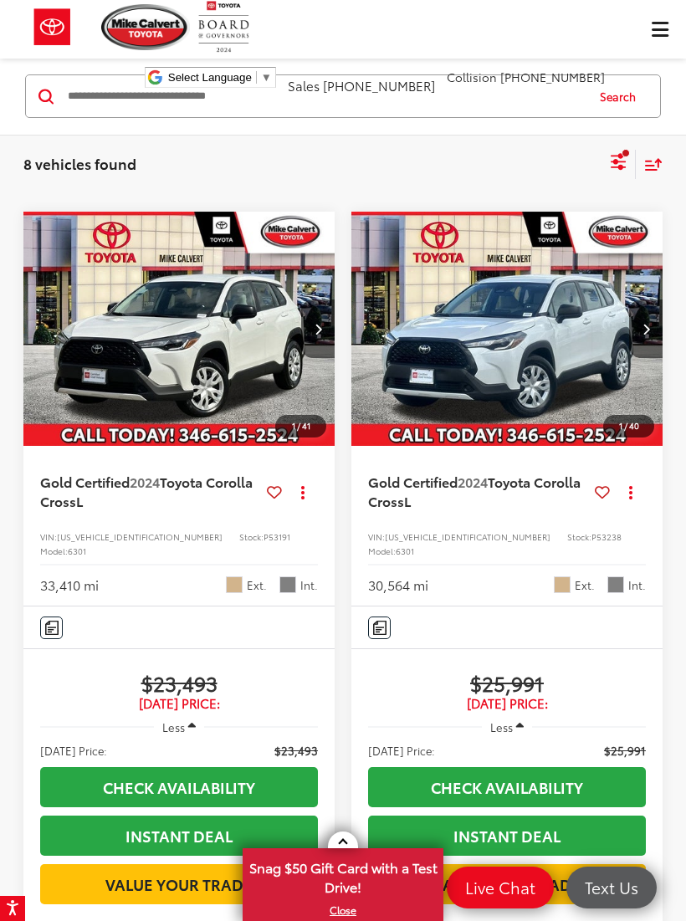
click at [612, 169] on icon "Select filters" at bounding box center [618, 161] width 21 height 21
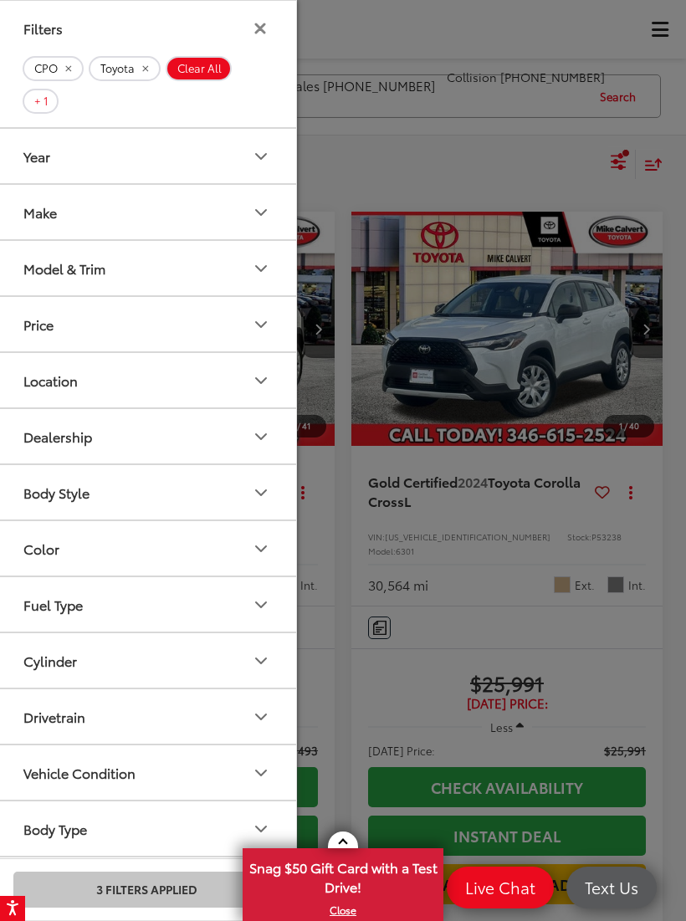
click at [101, 269] on div "Model & Trim" at bounding box center [64, 268] width 82 height 16
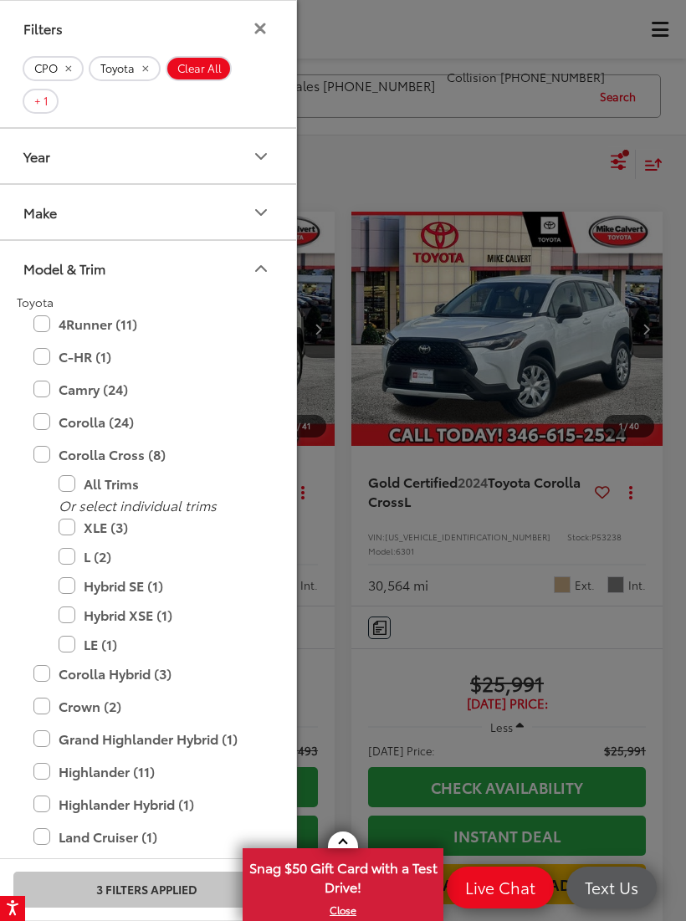
click at [86, 260] on div "Model & Trim" at bounding box center [64, 268] width 82 height 16
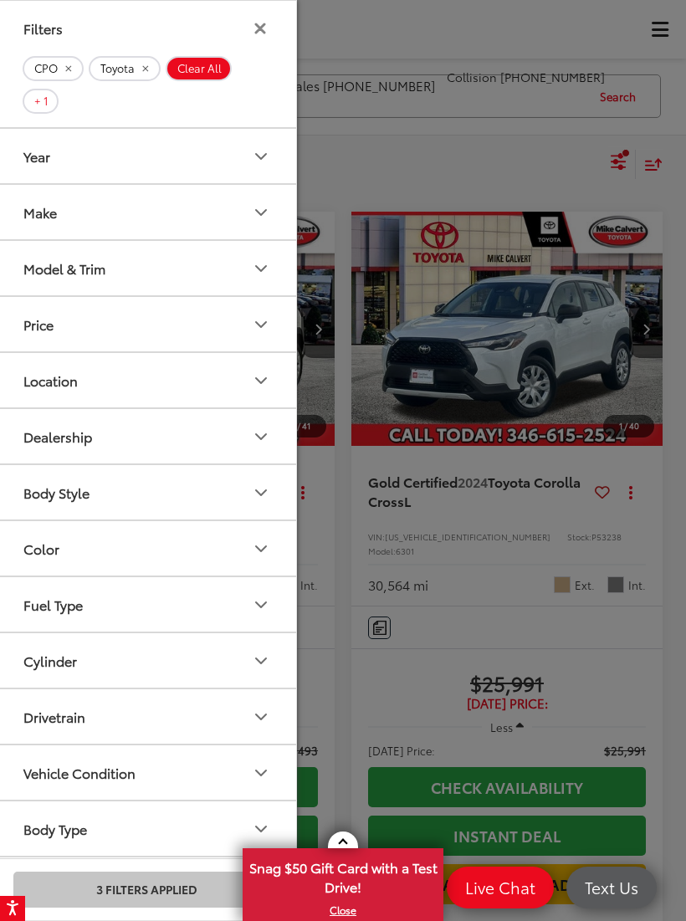
click at [86, 260] on div "Model & Trim" at bounding box center [64, 268] width 82 height 16
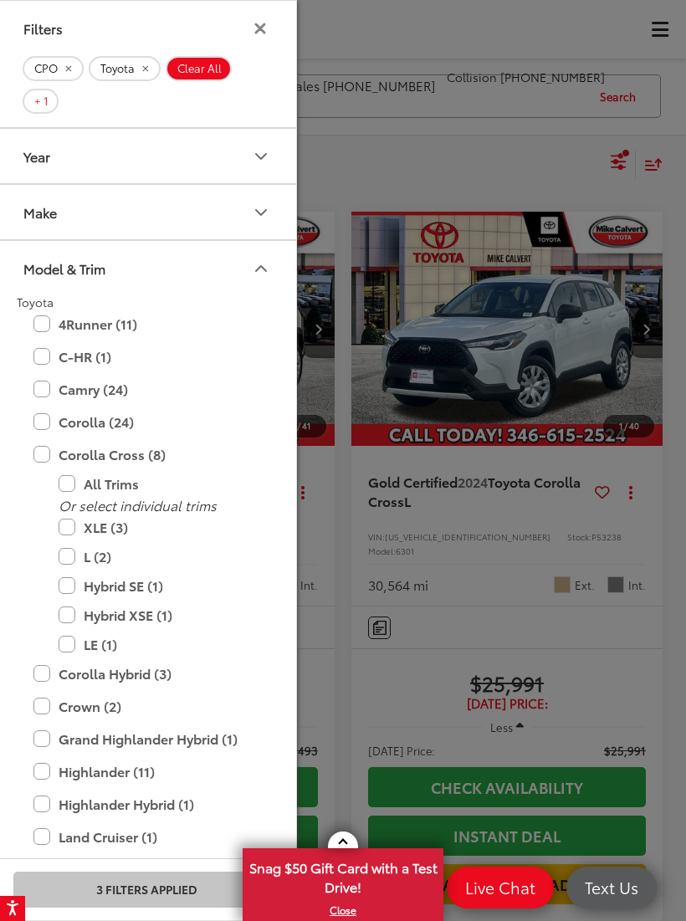
click at [69, 638] on label "LE (1)" at bounding box center [159, 644] width 201 height 29
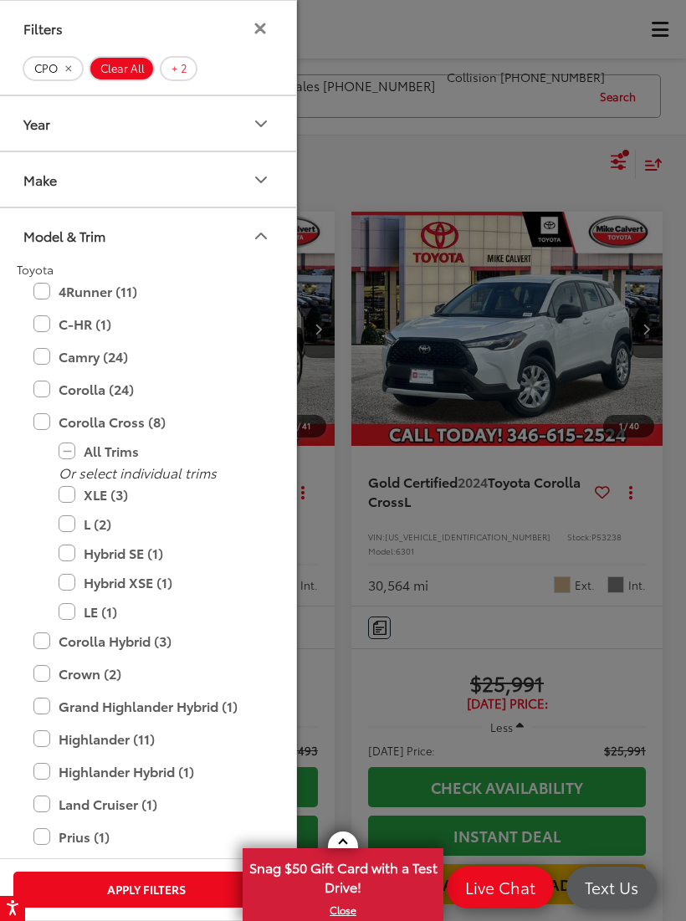
click at [64, 493] on label "XLE (3)" at bounding box center [159, 494] width 201 height 29
click at [119, 877] on button "Apply 1 Filter" at bounding box center [146, 889] width 266 height 36
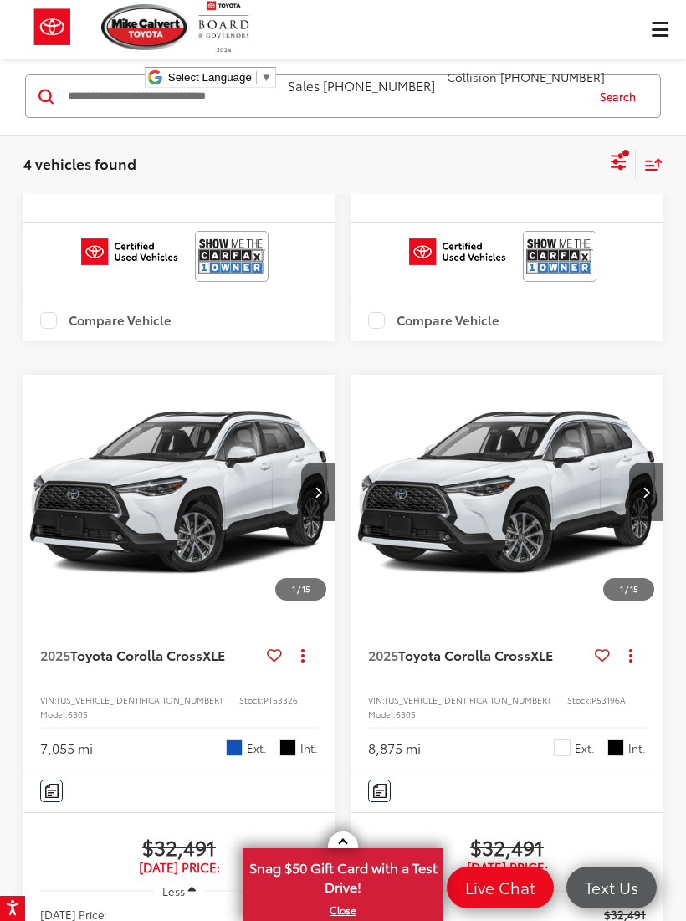
scroll to position [698, 0]
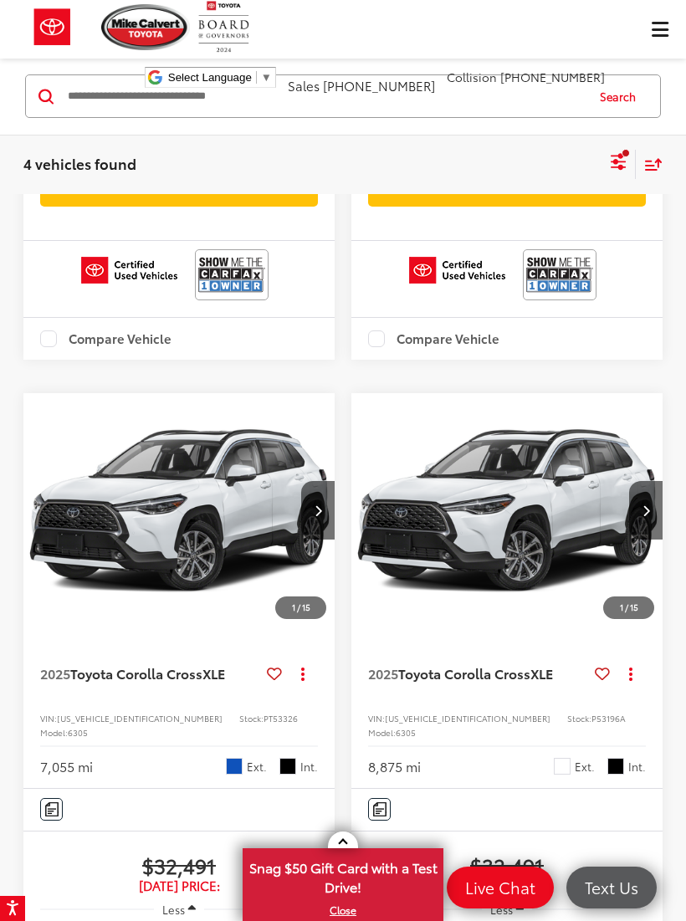
click at [99, 565] on img "2025 Toyota Corolla Cross XLE 0" at bounding box center [180, 510] width 314 height 235
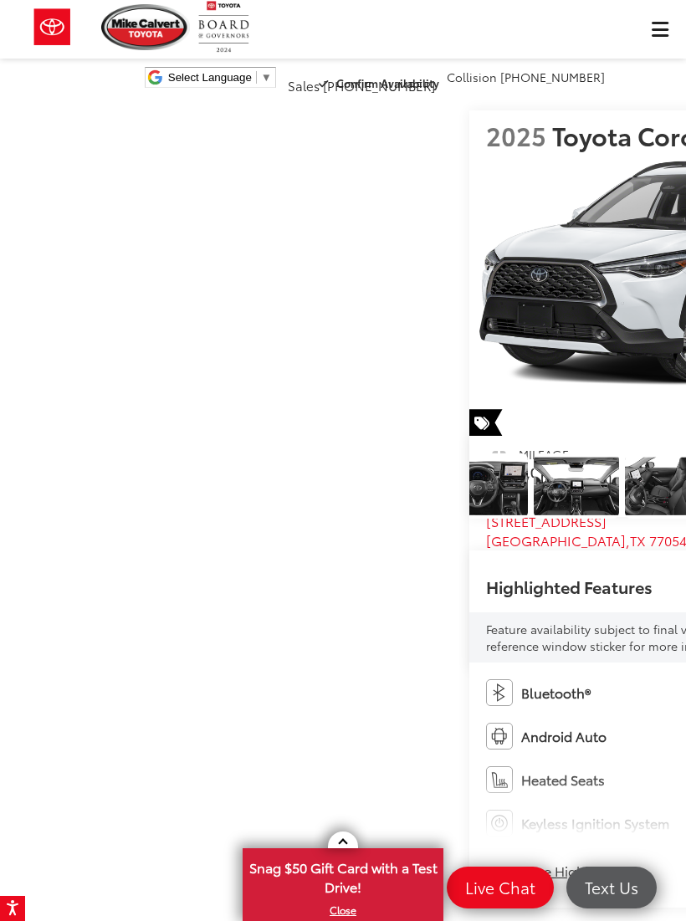
scroll to position [0, 568]
click at [444, 519] on img "Expand Photo 6" at bounding box center [487, 485] width 87 height 65
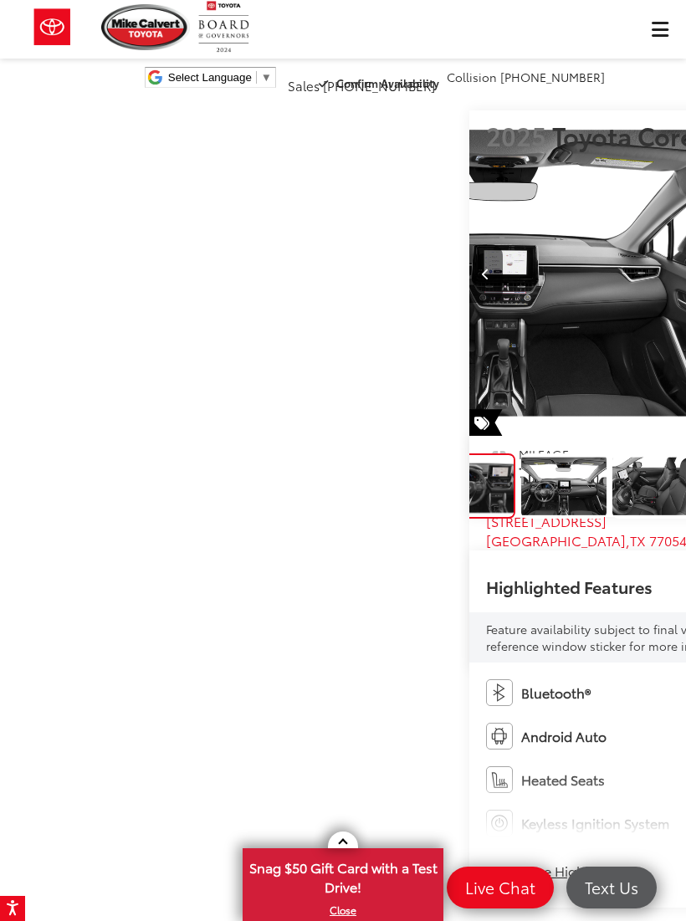
scroll to position [0, 587]
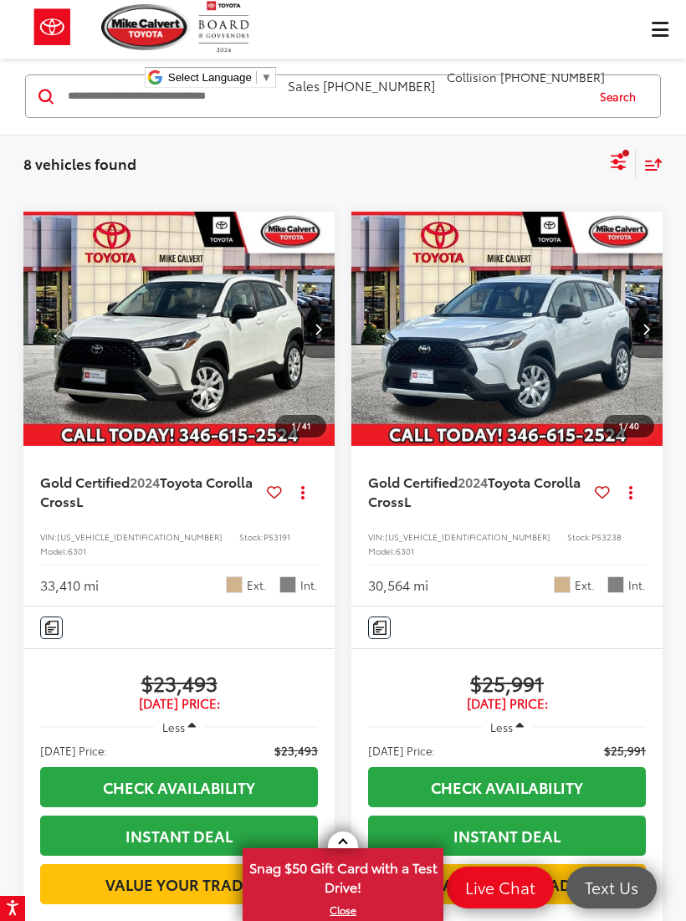
click at [68, 33] on img at bounding box center [52, 27] width 63 height 54
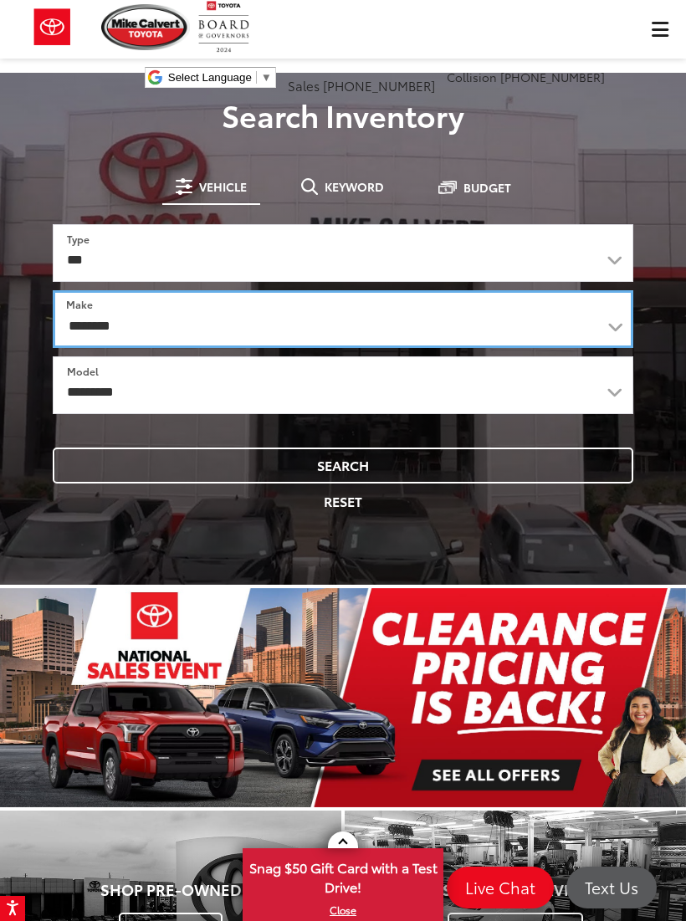
click at [138, 303] on select "**********" at bounding box center [343, 319] width 580 height 58
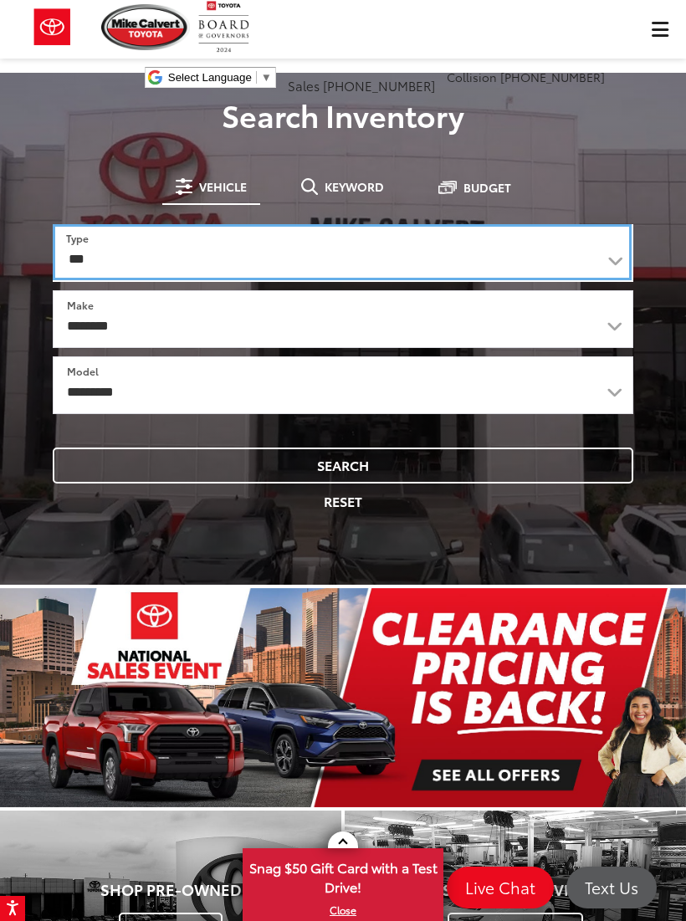
click at [87, 256] on select "*** *** **** *********" at bounding box center [342, 252] width 579 height 56
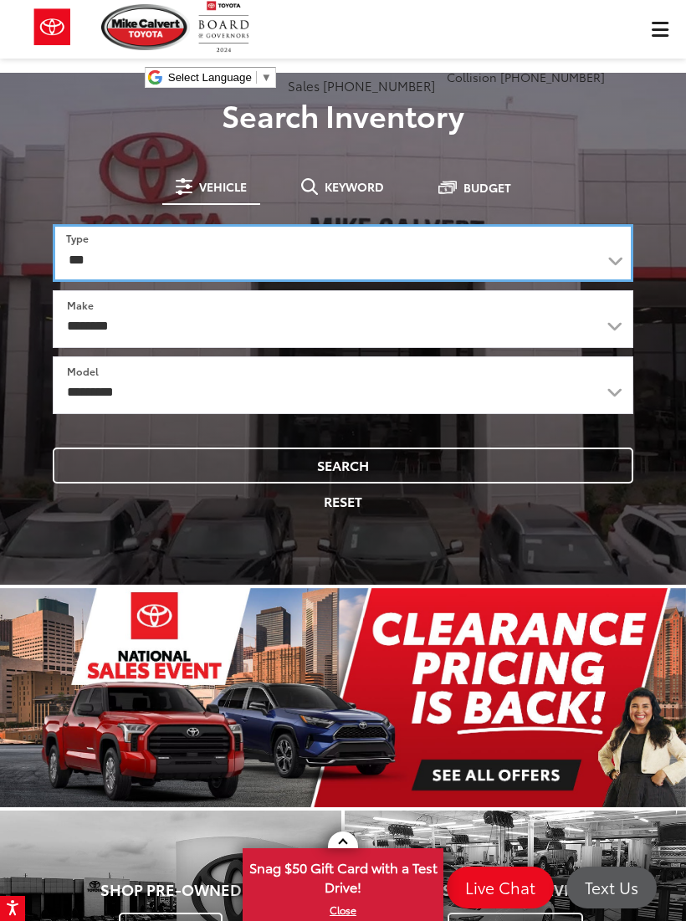
click at [135, 248] on select "*** *** **** *********" at bounding box center [343, 253] width 580 height 58
select select "******"
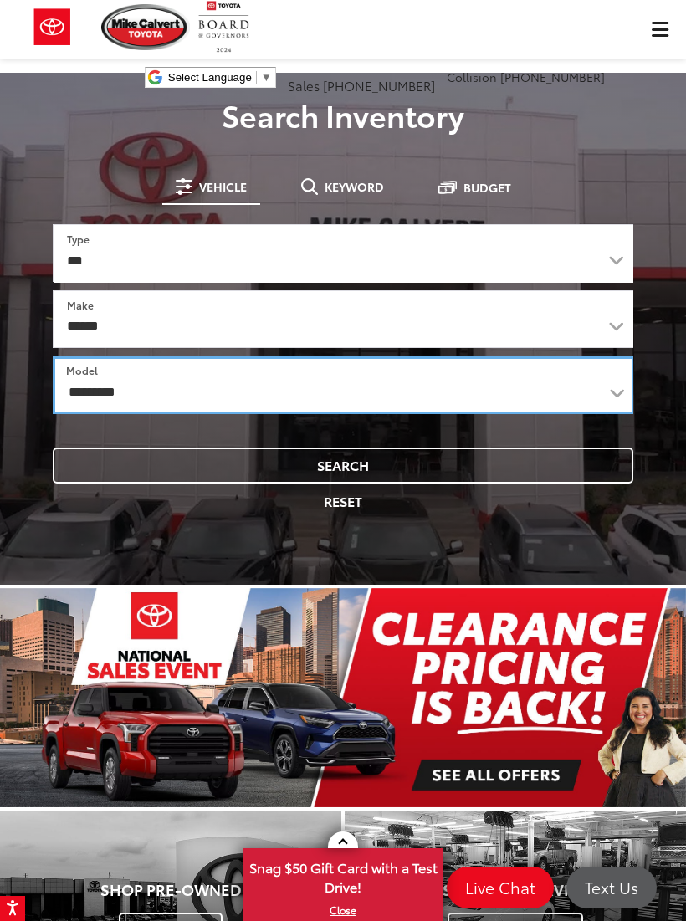
click at [156, 380] on select "**********" at bounding box center [344, 385] width 582 height 58
select select "**********"
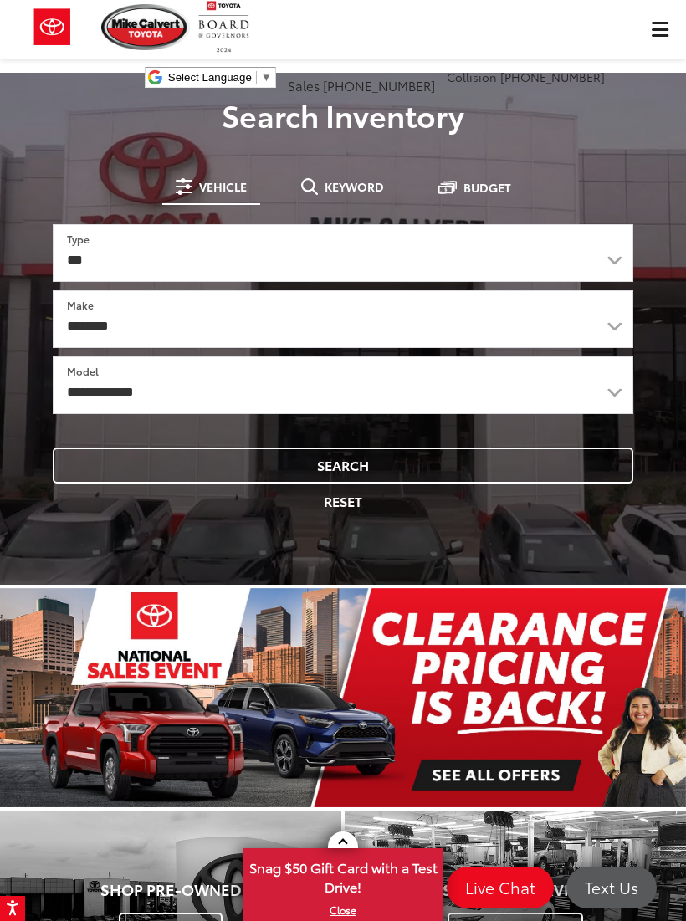
click at [157, 464] on button "Search" at bounding box center [343, 465] width 580 height 36
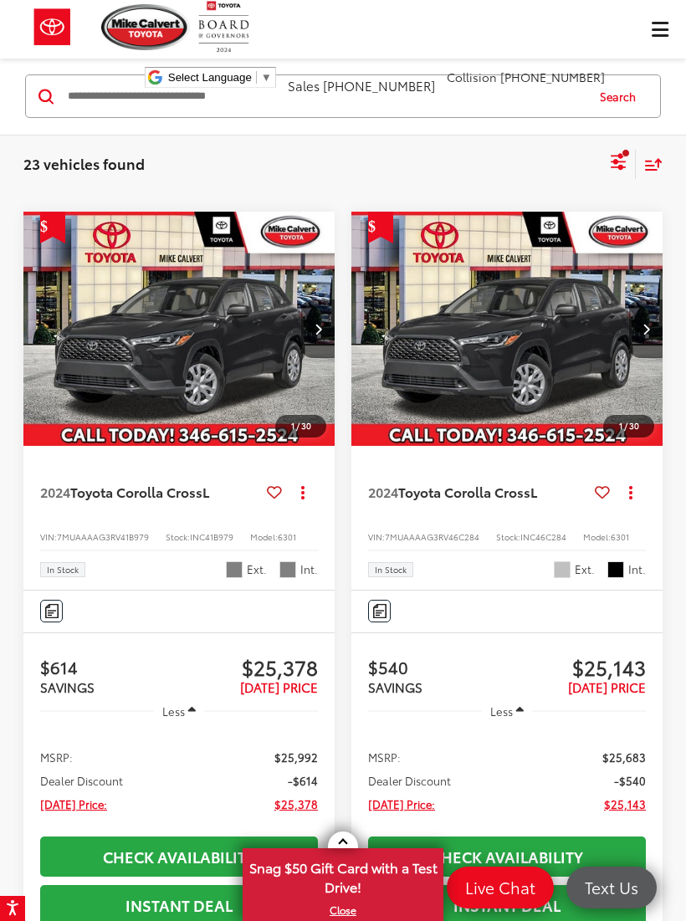
click at [616, 156] on icon "Select filters" at bounding box center [618, 158] width 15 height 11
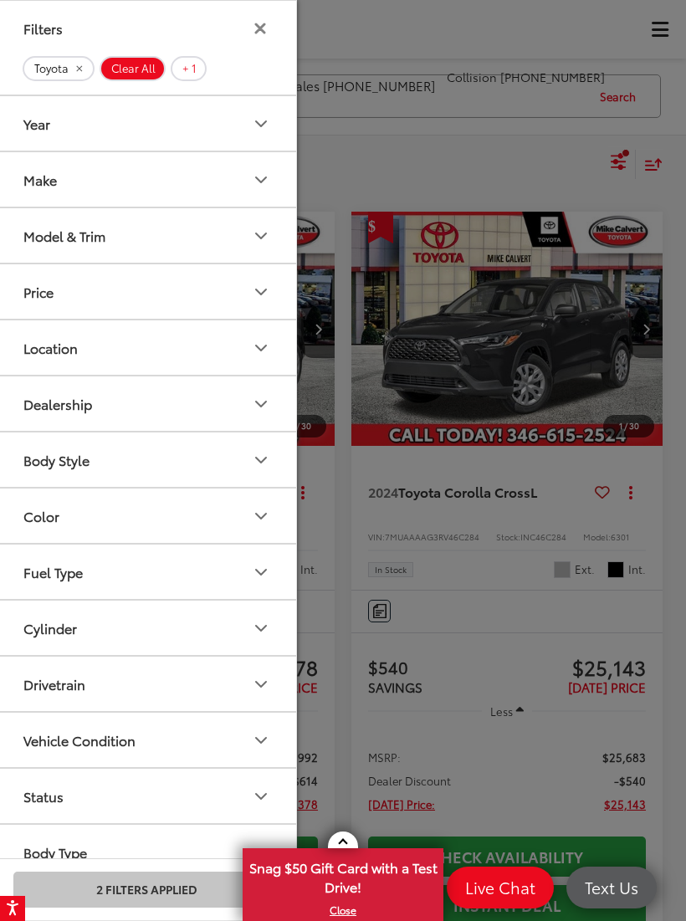
click at [42, 190] on button "Make" at bounding box center [147, 179] width 301 height 54
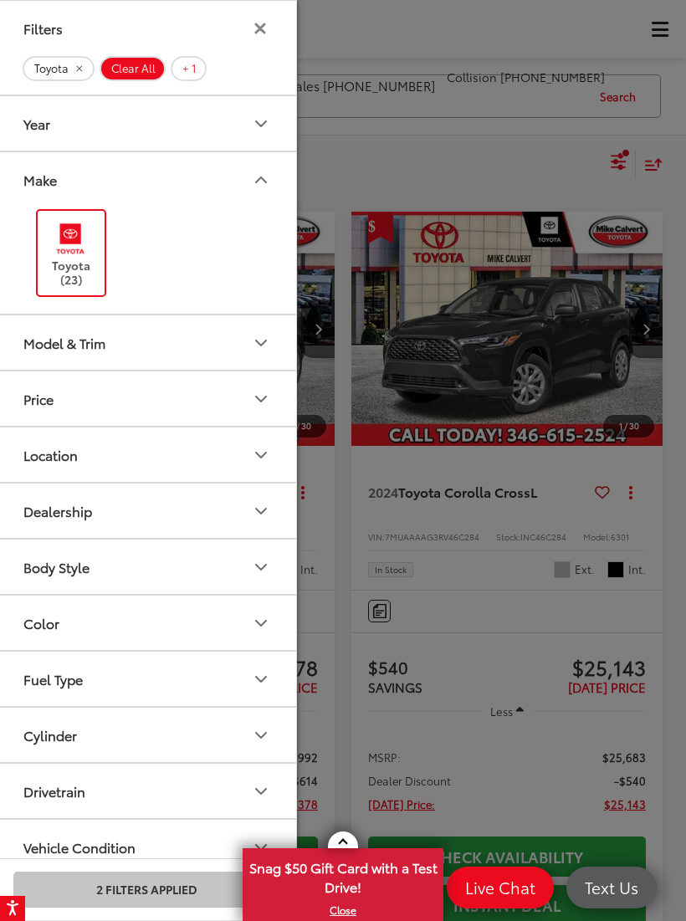
click at [167, 330] on button "Model & Trim" at bounding box center [147, 342] width 301 height 54
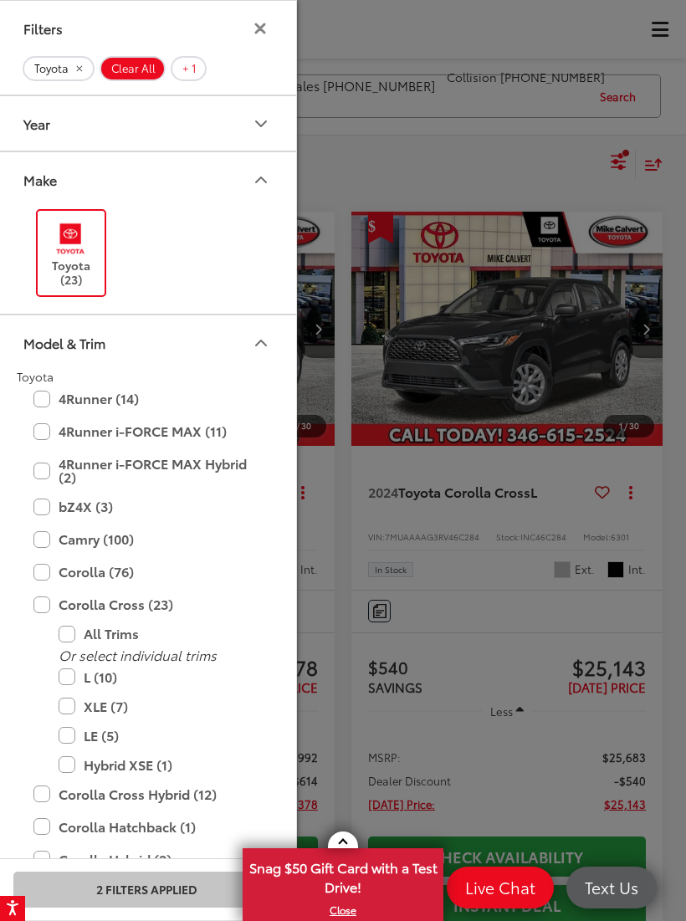
click at [73, 729] on label "LE (5)" at bounding box center [159, 735] width 201 height 29
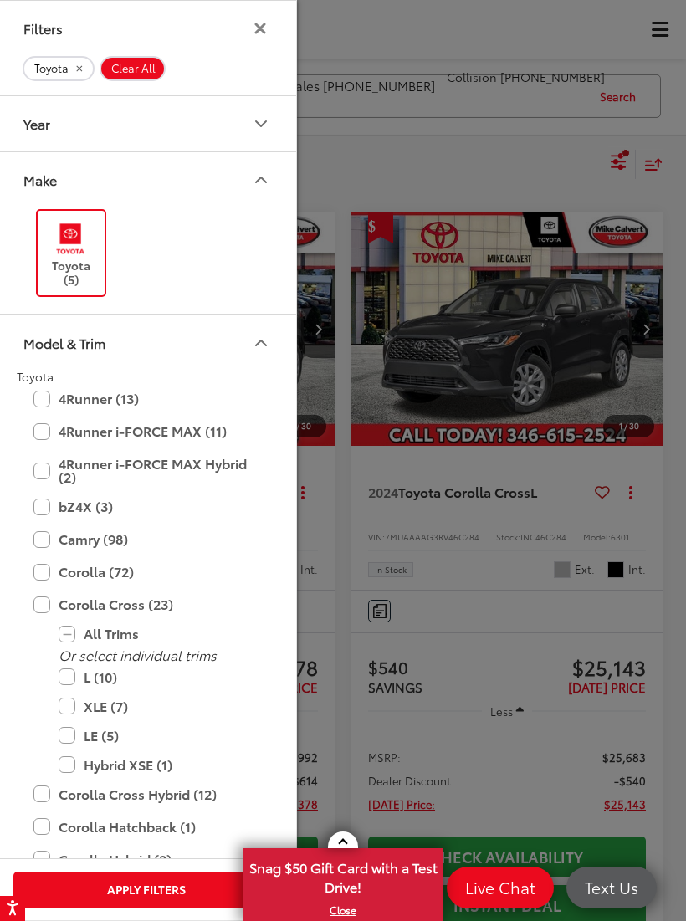
click at [74, 705] on label "XLE (7)" at bounding box center [159, 706] width 201 height 29
click at [86, 878] on button "Apply 1 Filter" at bounding box center [146, 889] width 266 height 36
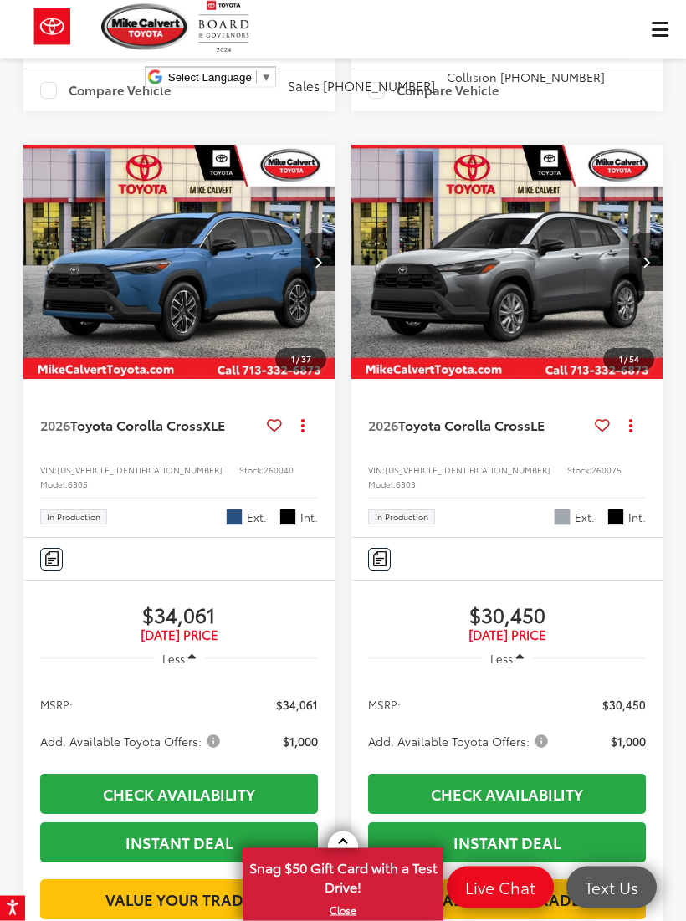
scroll to position [2171, 0]
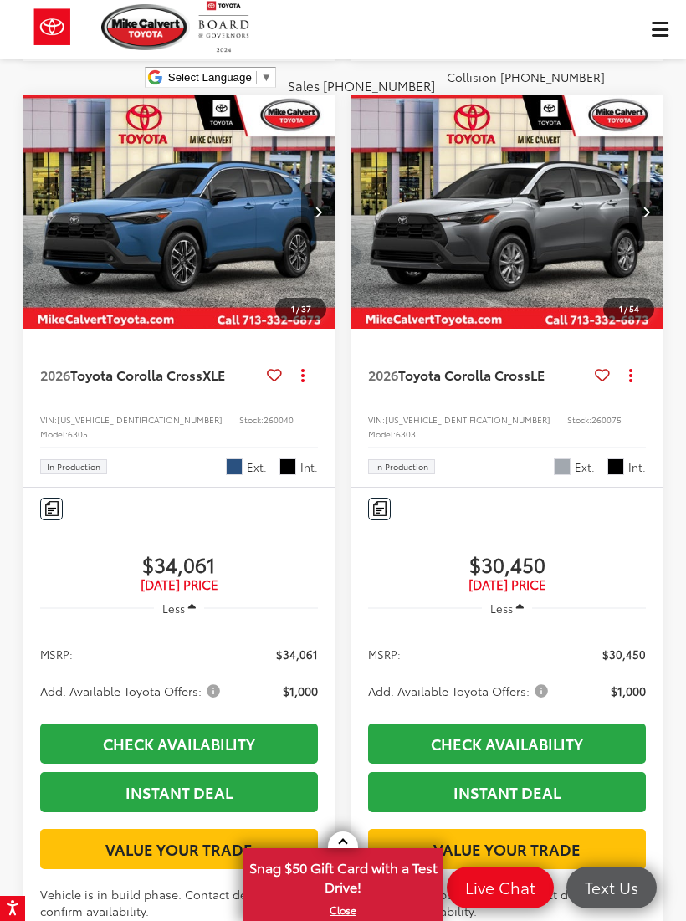
click at [557, 330] on img "2026 Toyota Corolla Cross LE 0" at bounding box center [507, 212] width 314 height 235
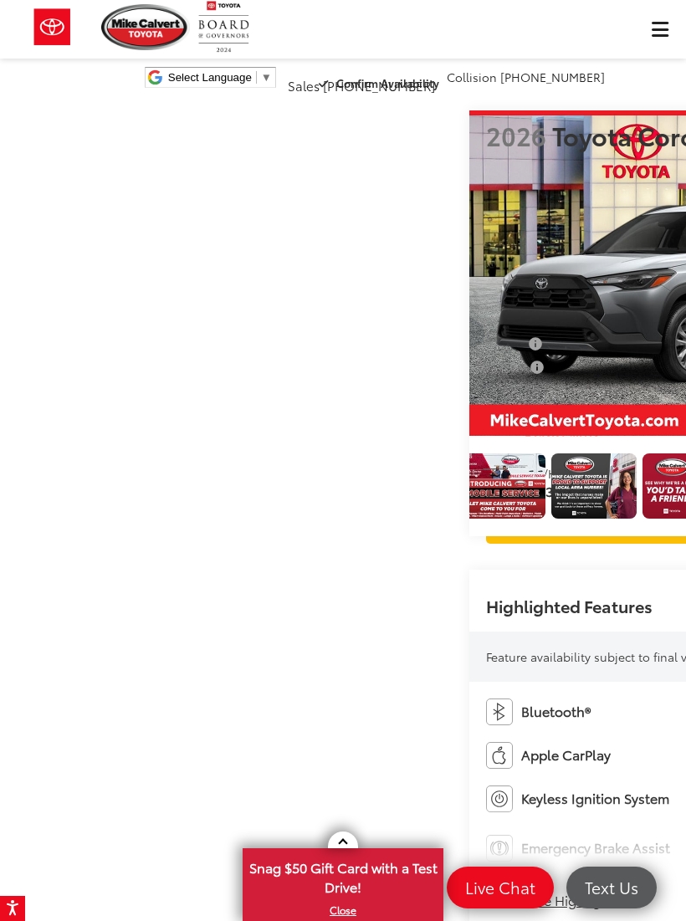
scroll to position [0, 2285]
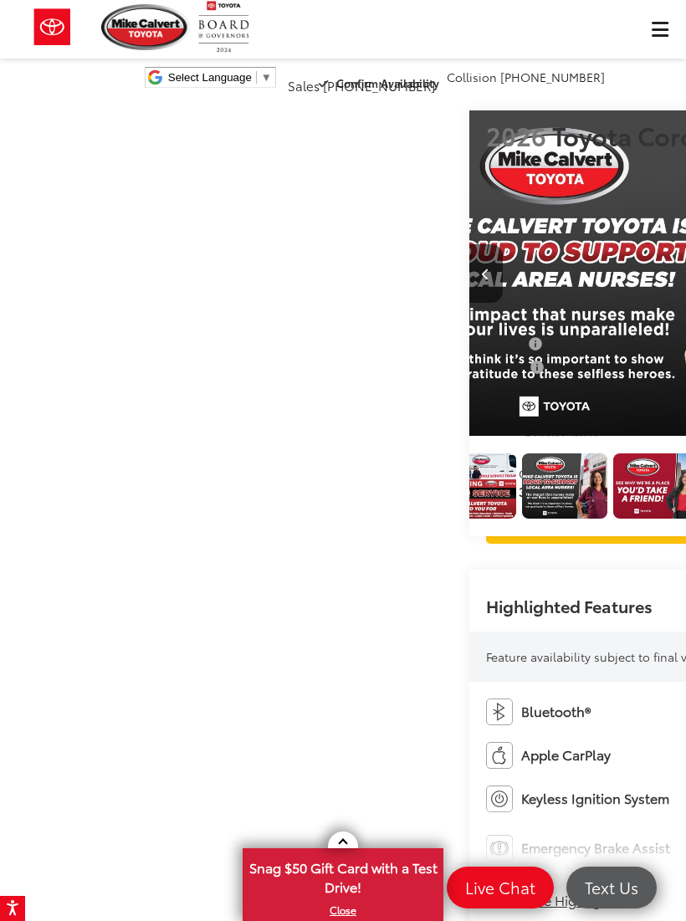
scroll to position [0, 12345]
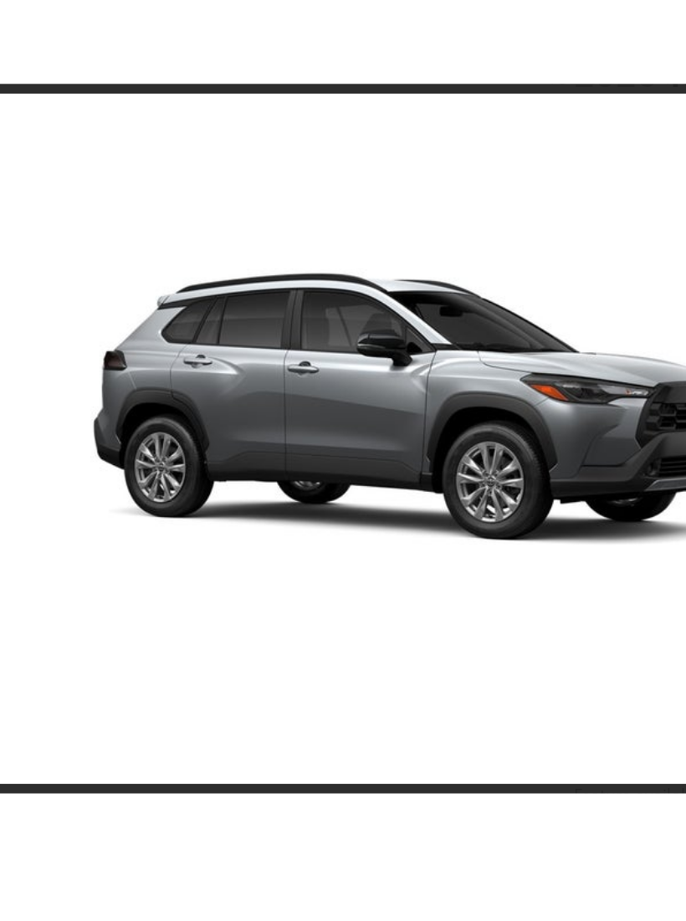
scroll to position [0, 0]
